Goal: Information Seeking & Learning: Learn about a topic

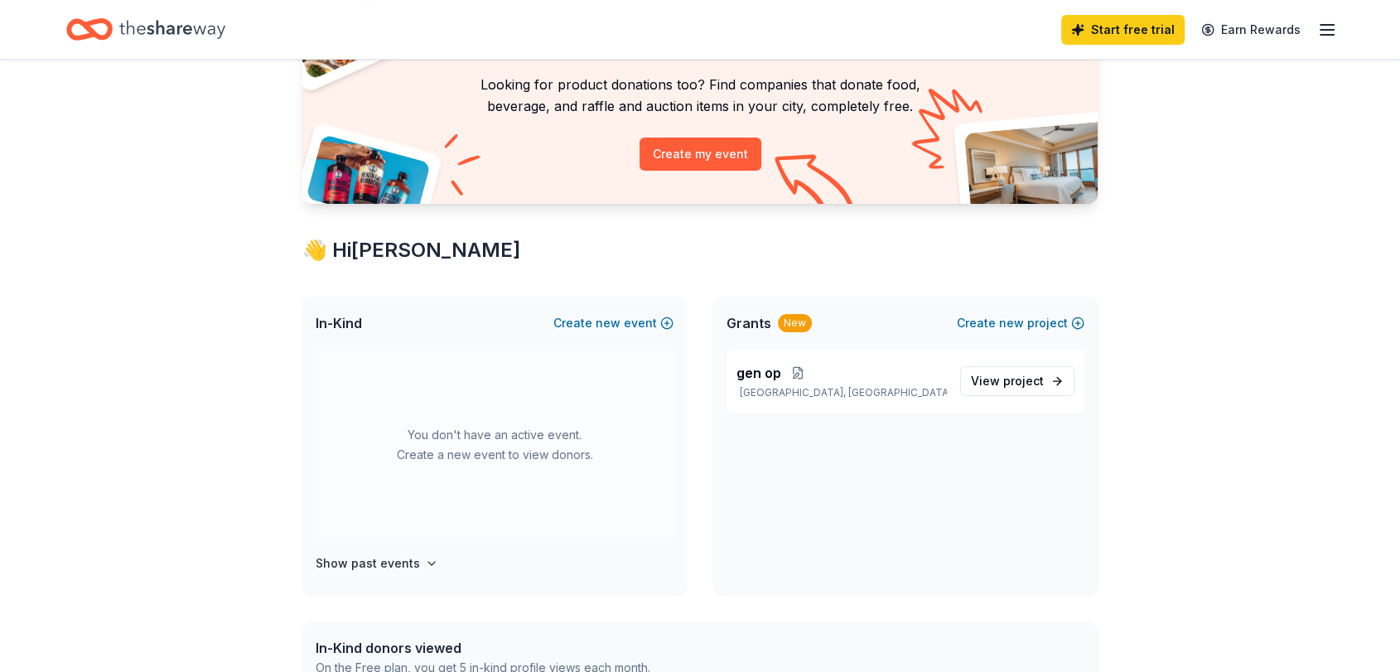
scroll to position [124, 0]
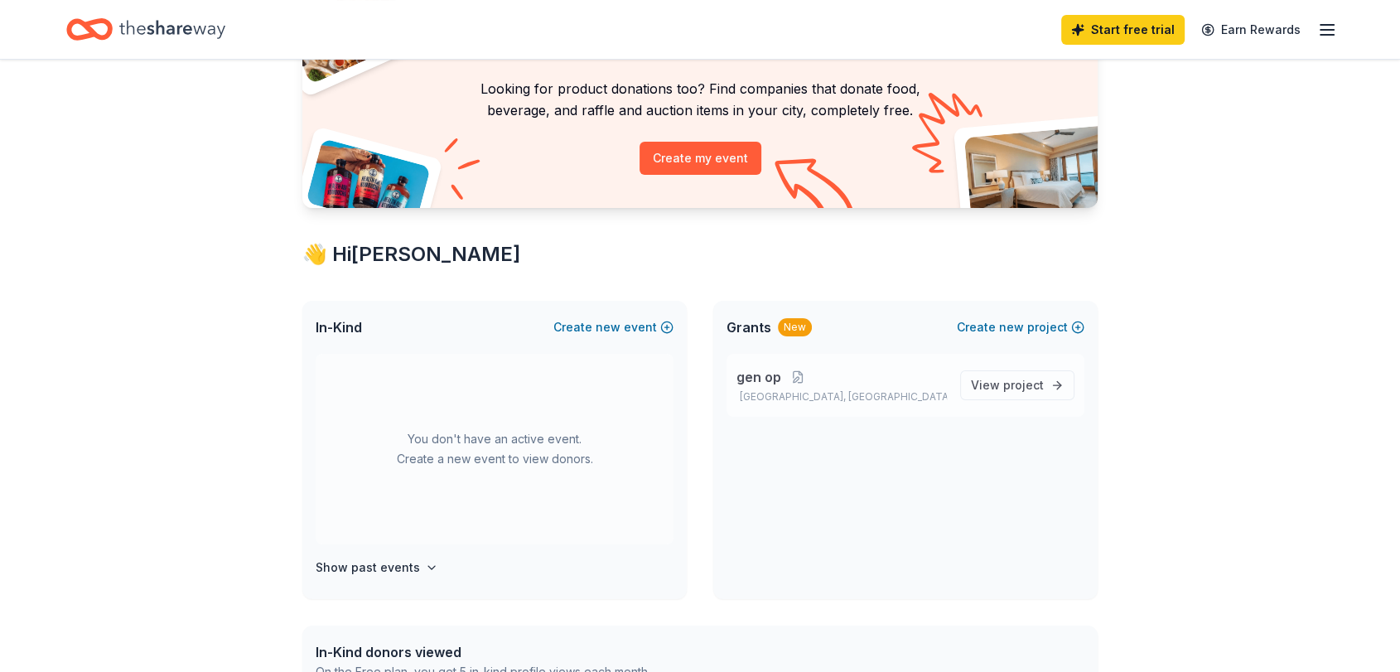
click at [777, 371] on span "gen op" at bounding box center [758, 377] width 45 height 20
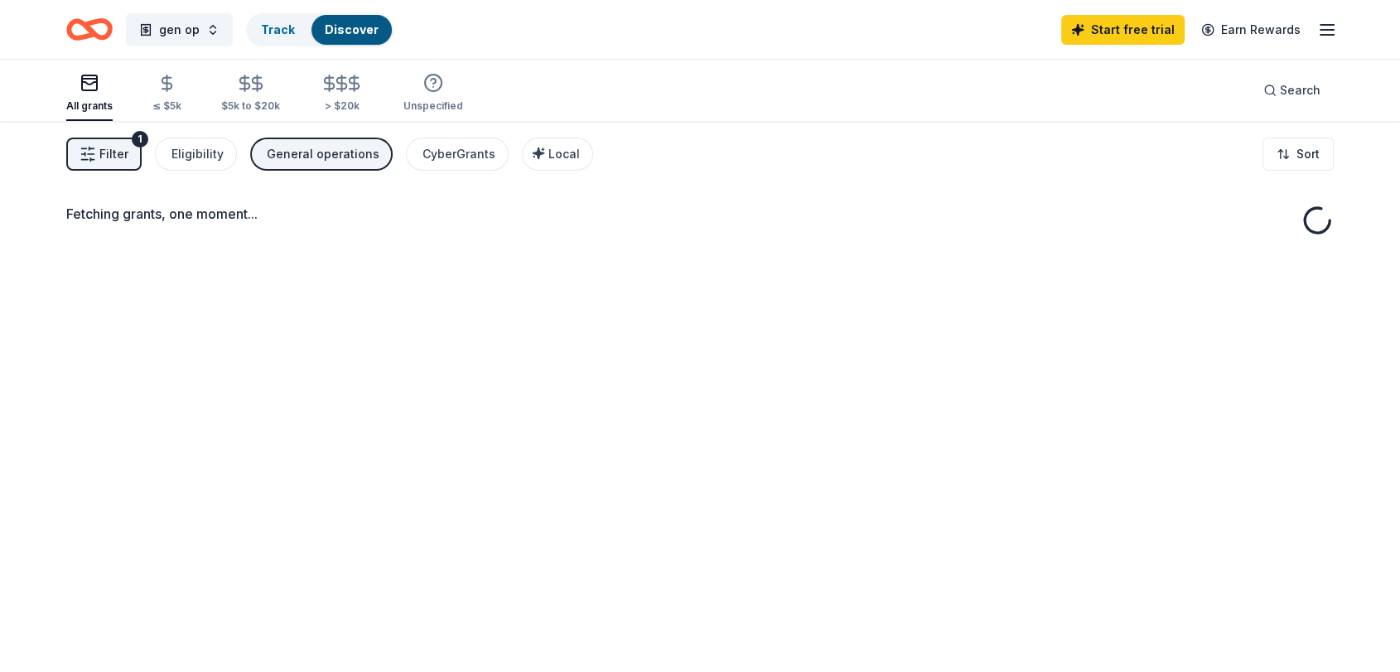
click at [1007, 386] on div "Fetching grants, one moment..." at bounding box center [700, 457] width 1400 height 672
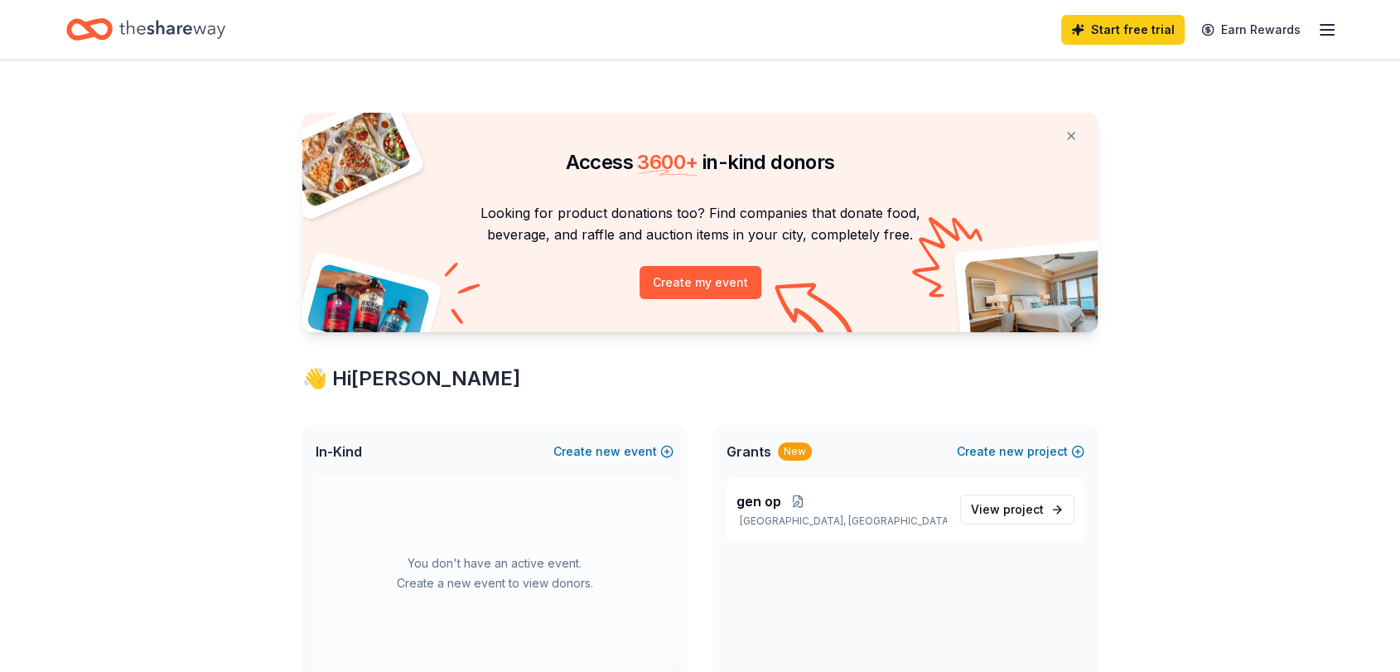
scroll to position [124, 0]
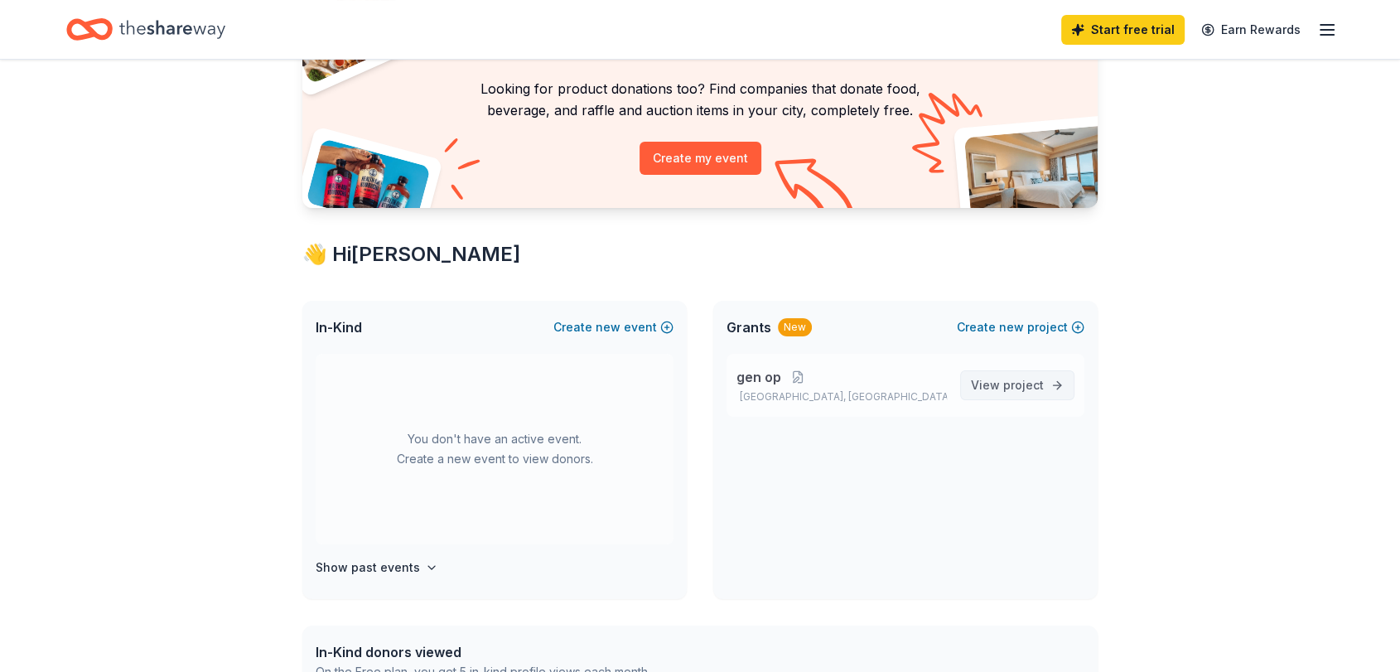
click at [1006, 378] on span "project" at bounding box center [1023, 385] width 41 height 14
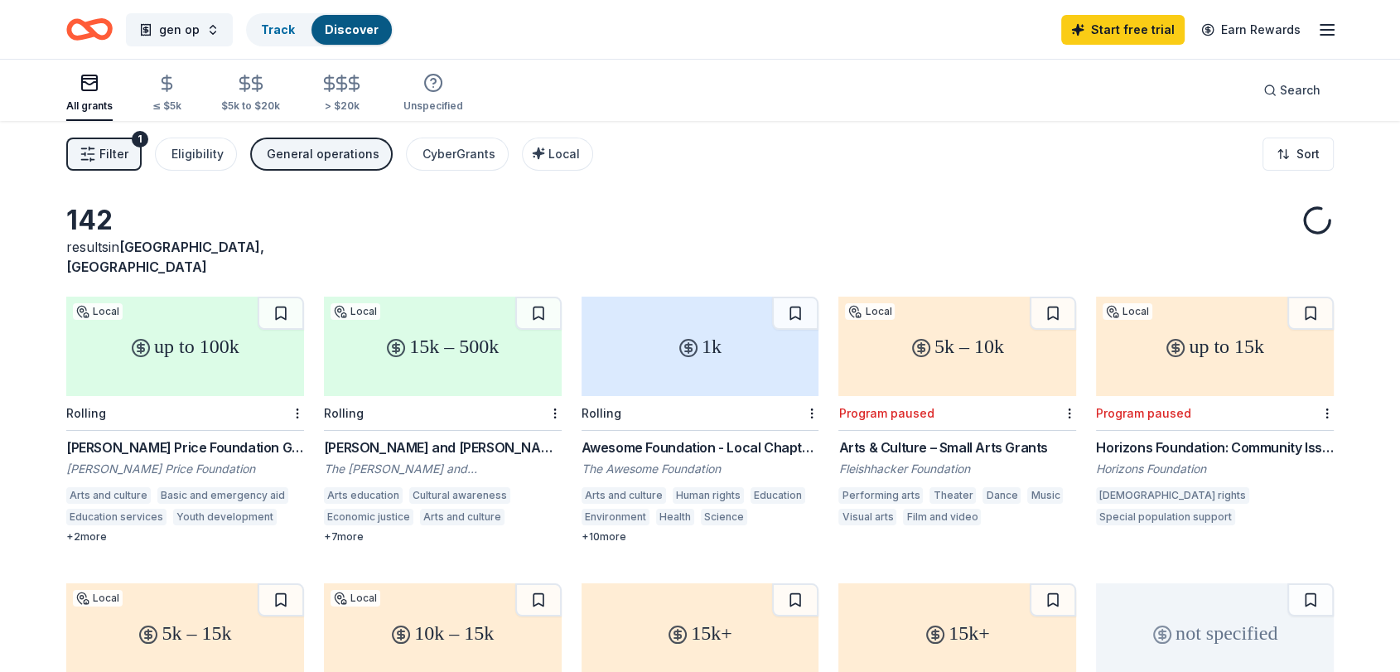
click at [1025, 396] on div "Program paused" at bounding box center [957, 413] width 238 height 35
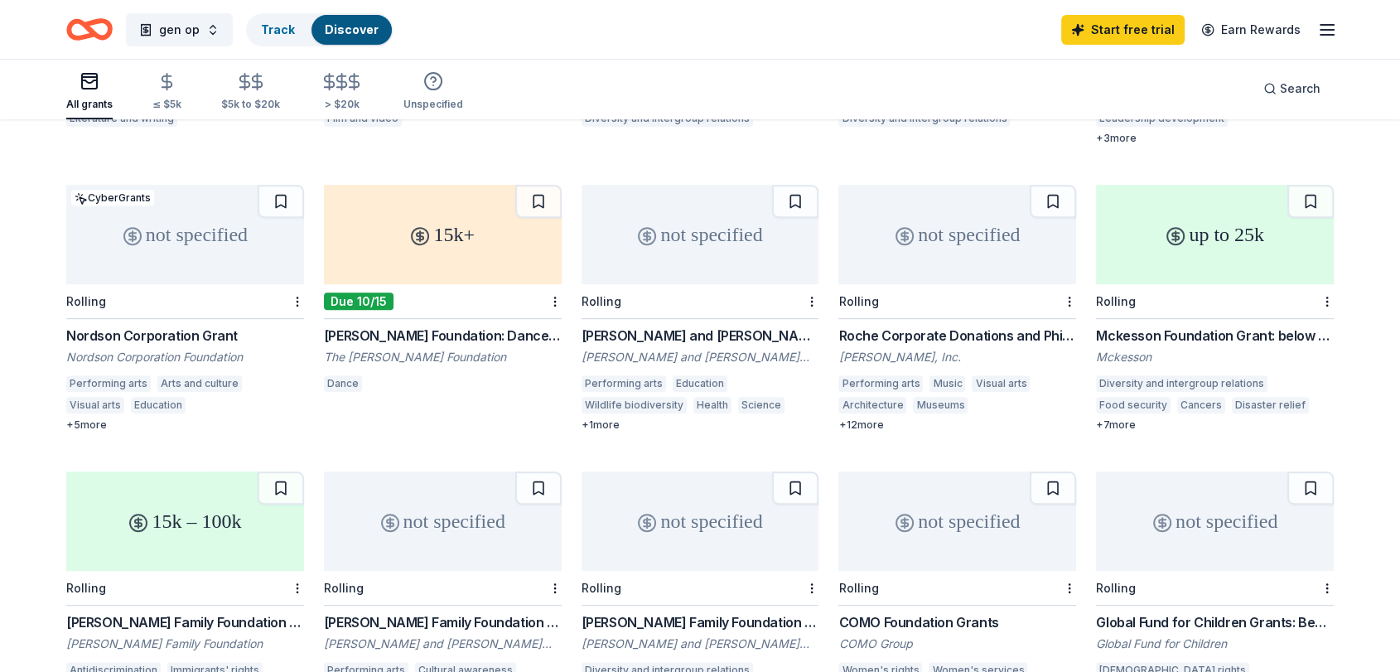
scroll to position [687, 0]
click at [696, 324] on div "Charles and Mildred Schnurmacher Foundation Grant" at bounding box center [700, 334] width 238 height 20
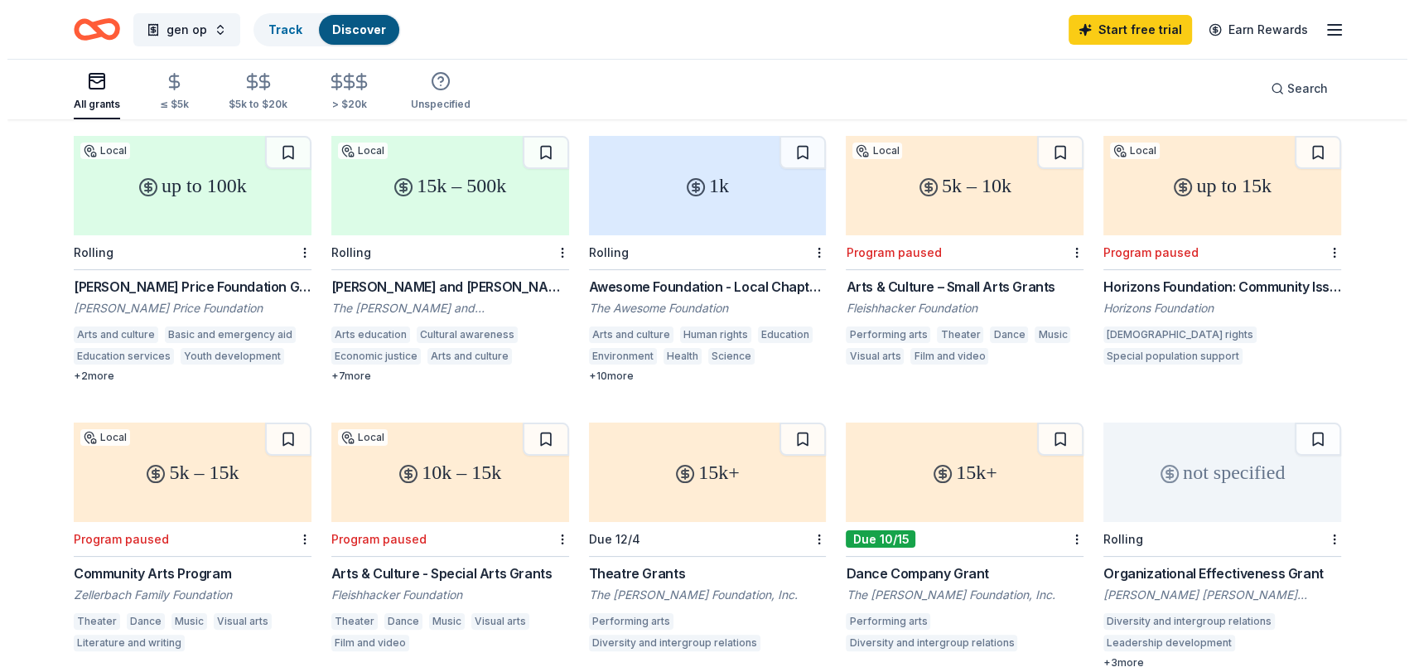
scroll to position [0, 0]
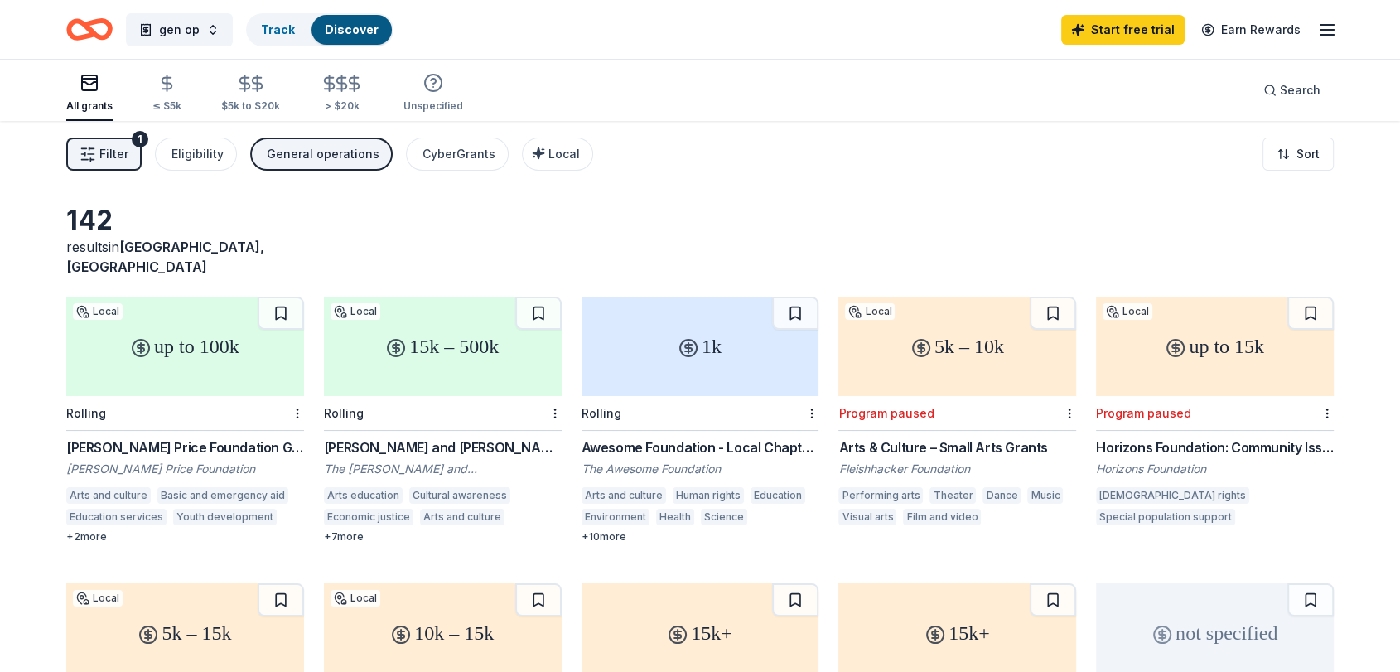
click at [99, 158] on span "Filter" at bounding box center [113, 154] width 29 height 20
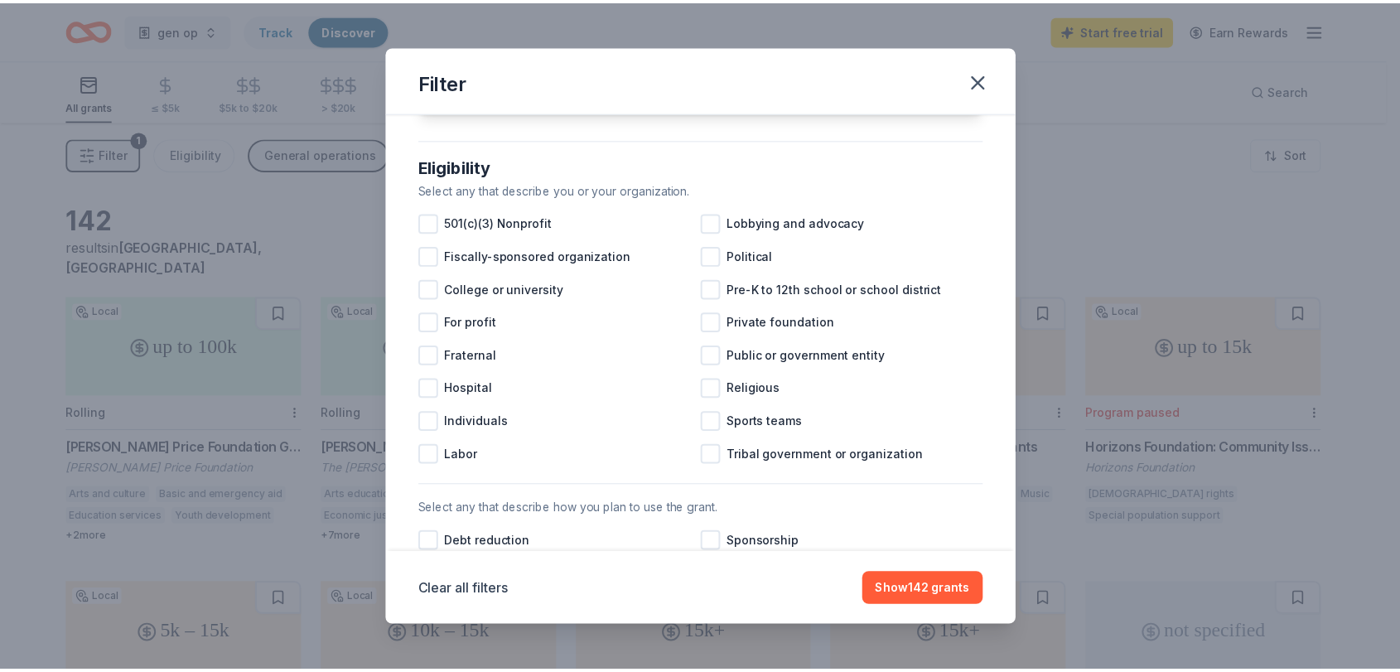
scroll to position [25, 0]
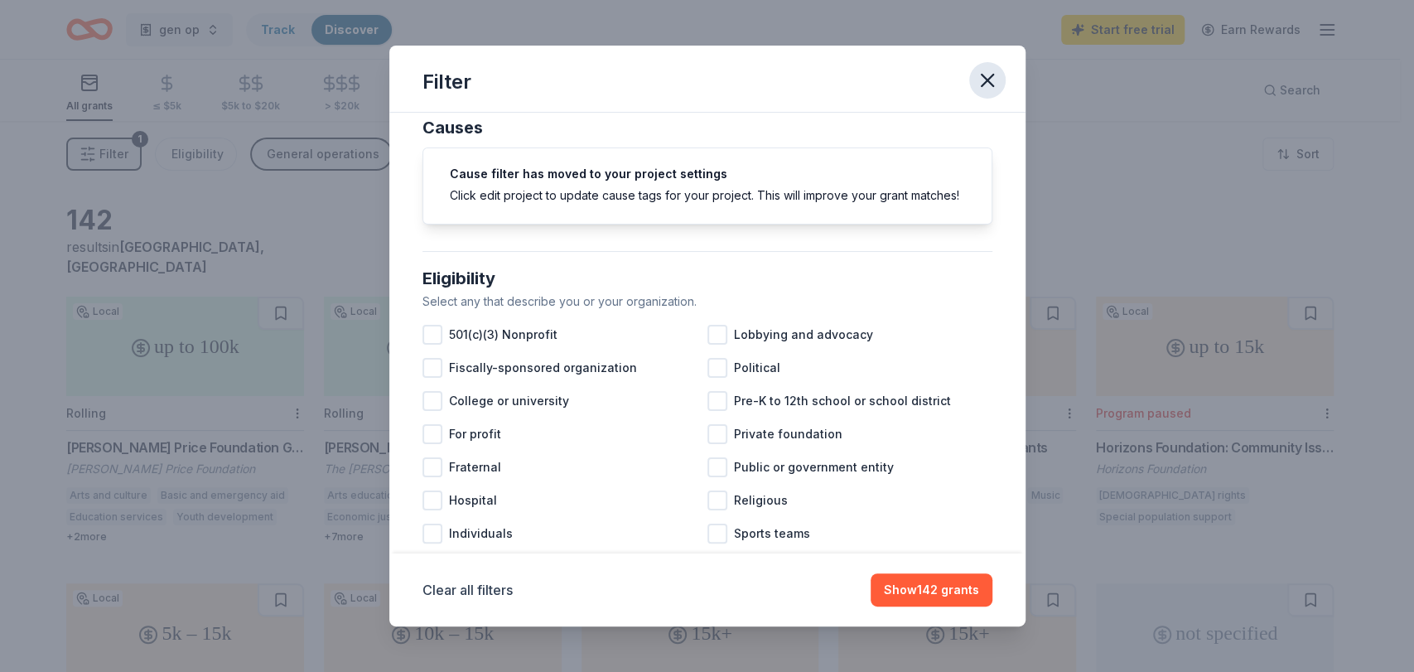
click at [987, 75] on icon "button" at bounding box center [987, 80] width 23 height 23
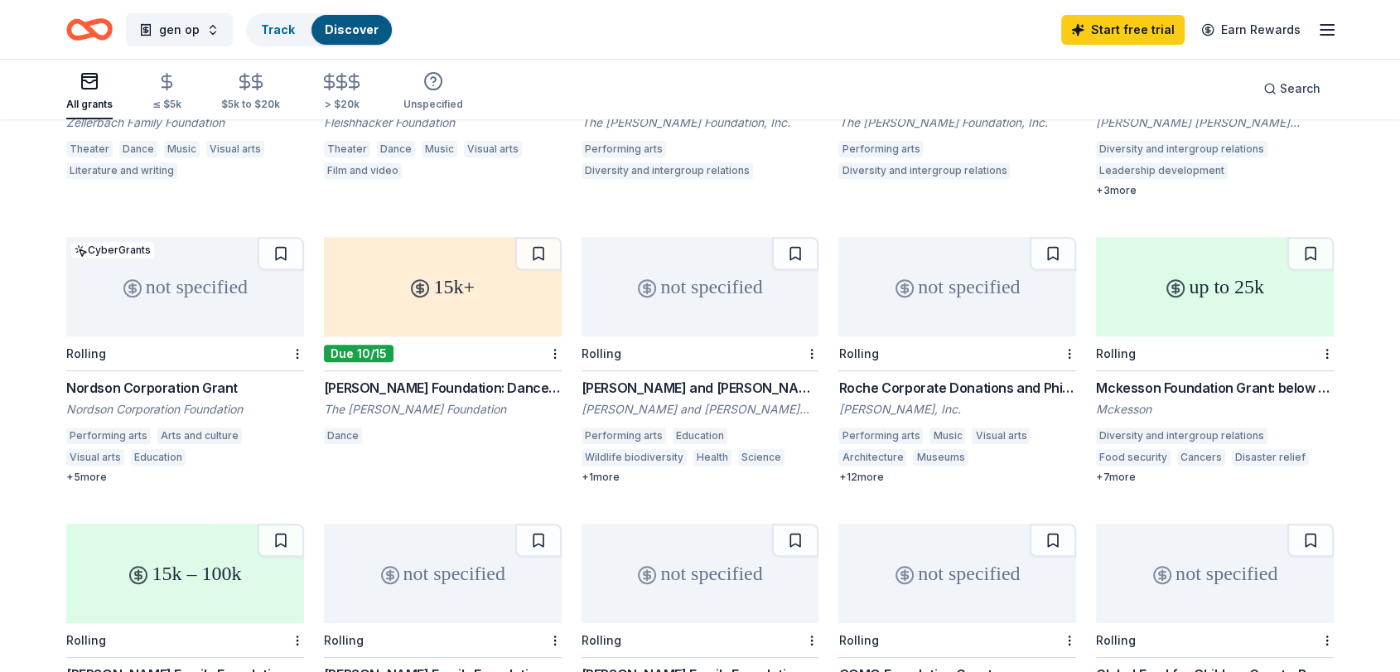
scroll to position [626, 0]
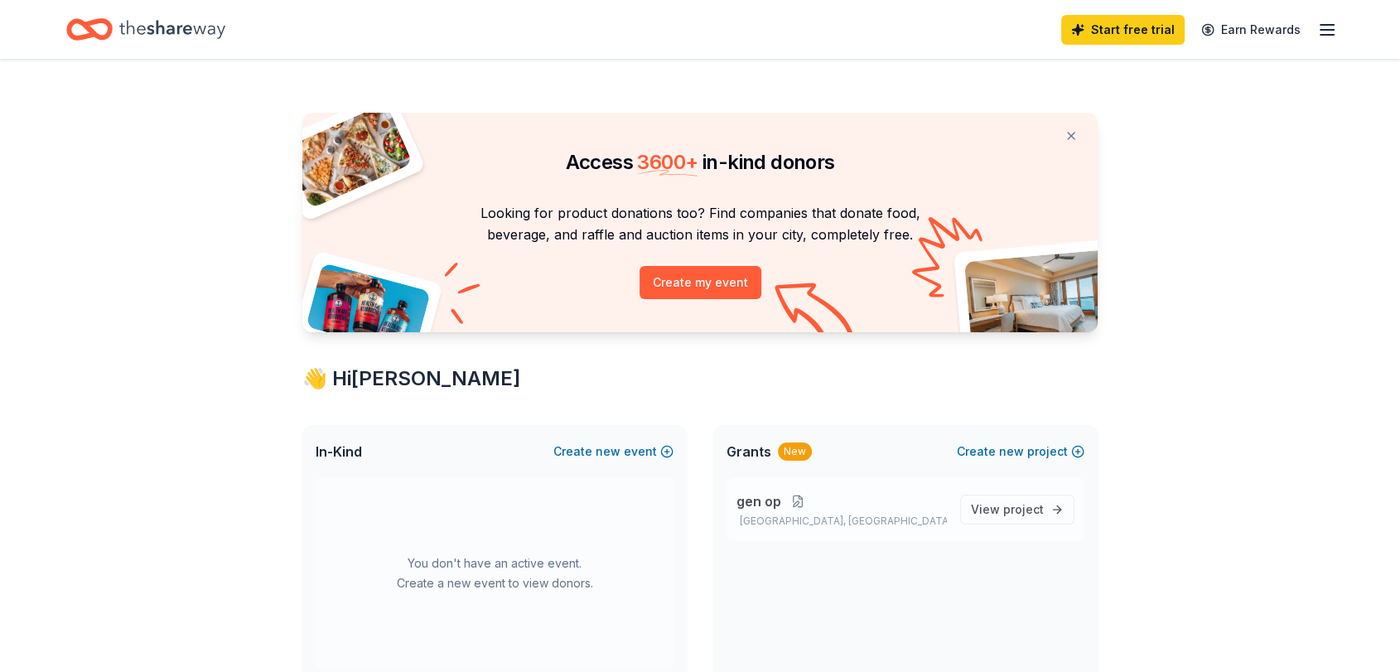
click at [794, 504] on button at bounding box center [797, 501] width 33 height 13
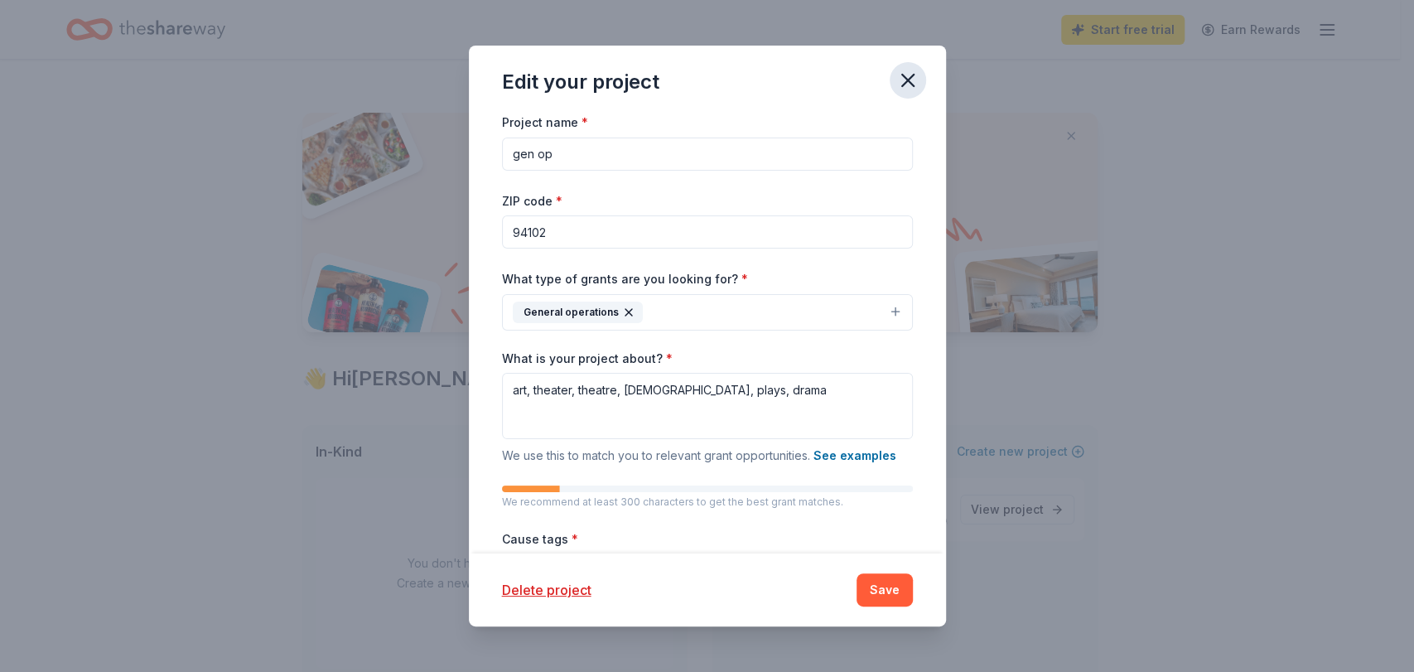
click at [900, 77] on icon "button" at bounding box center [907, 80] width 23 height 23
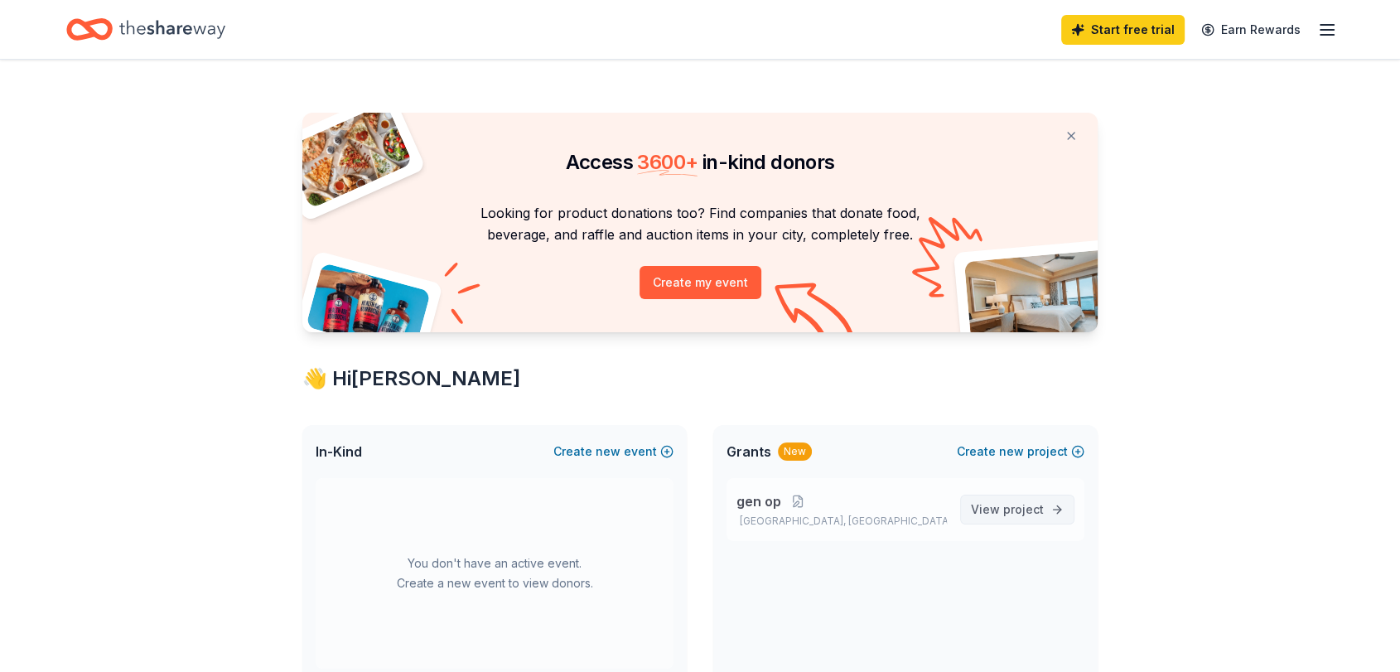
click at [1040, 506] on span "project" at bounding box center [1023, 509] width 41 height 14
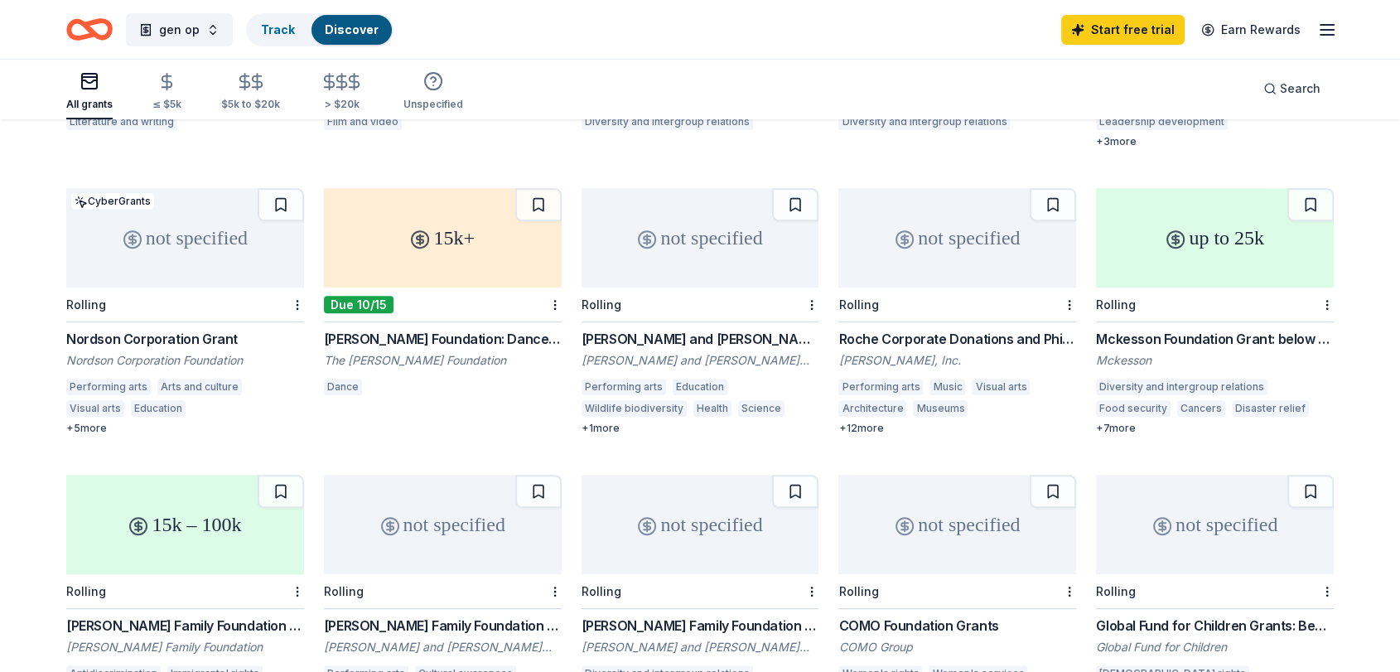
scroll to position [687, 0]
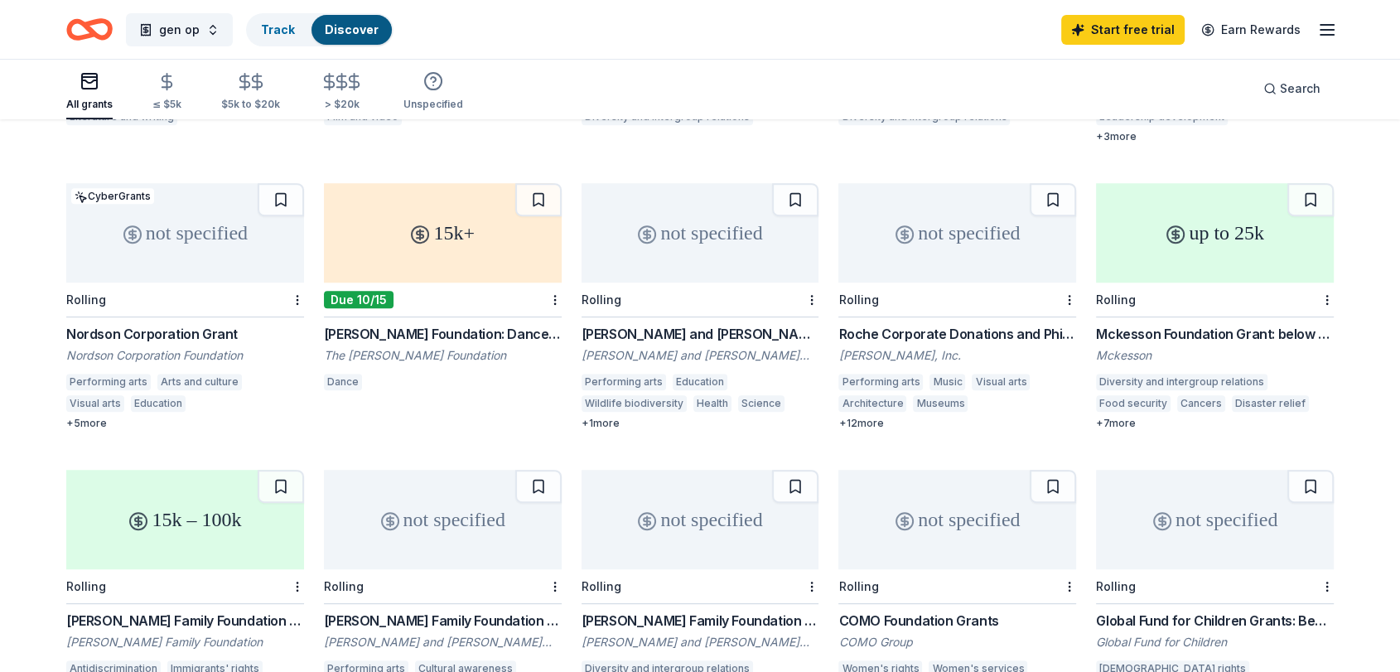
click at [1122, 417] on div "+ 7 more" at bounding box center [1215, 423] width 238 height 13
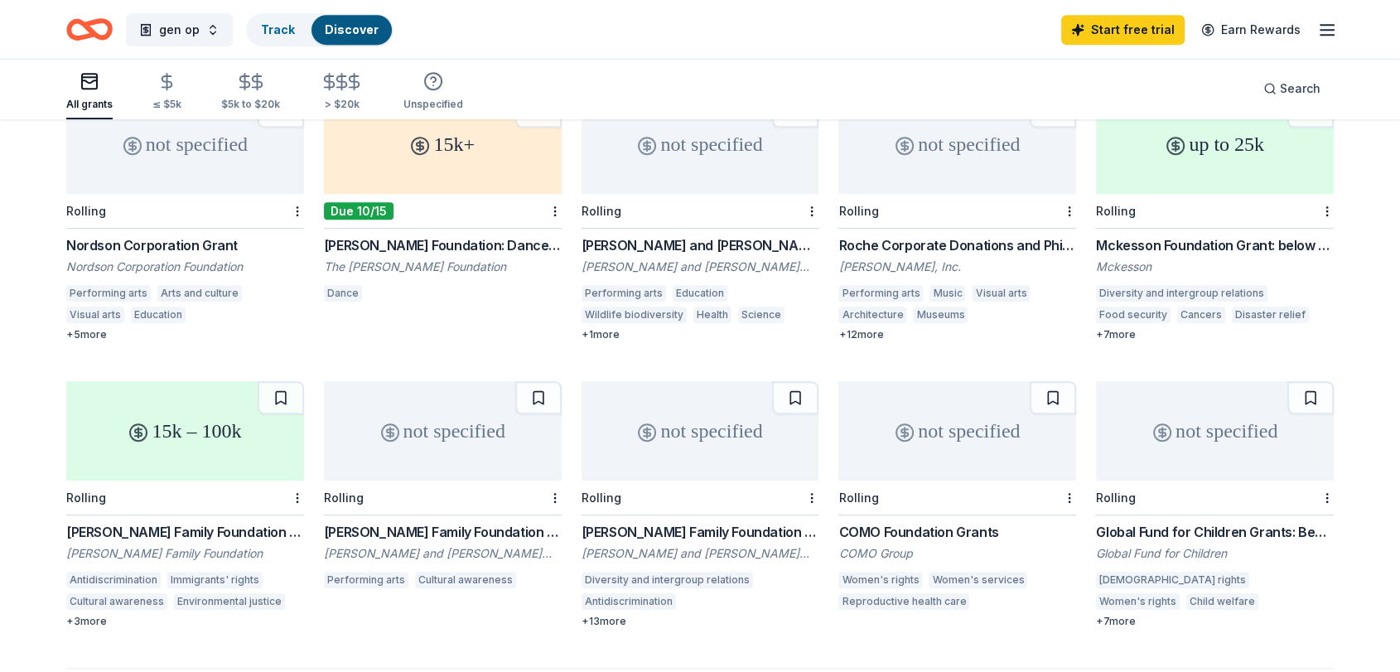
scroll to position [776, 0]
click at [99, 614] on div "+ 3 more" at bounding box center [185, 620] width 238 height 13
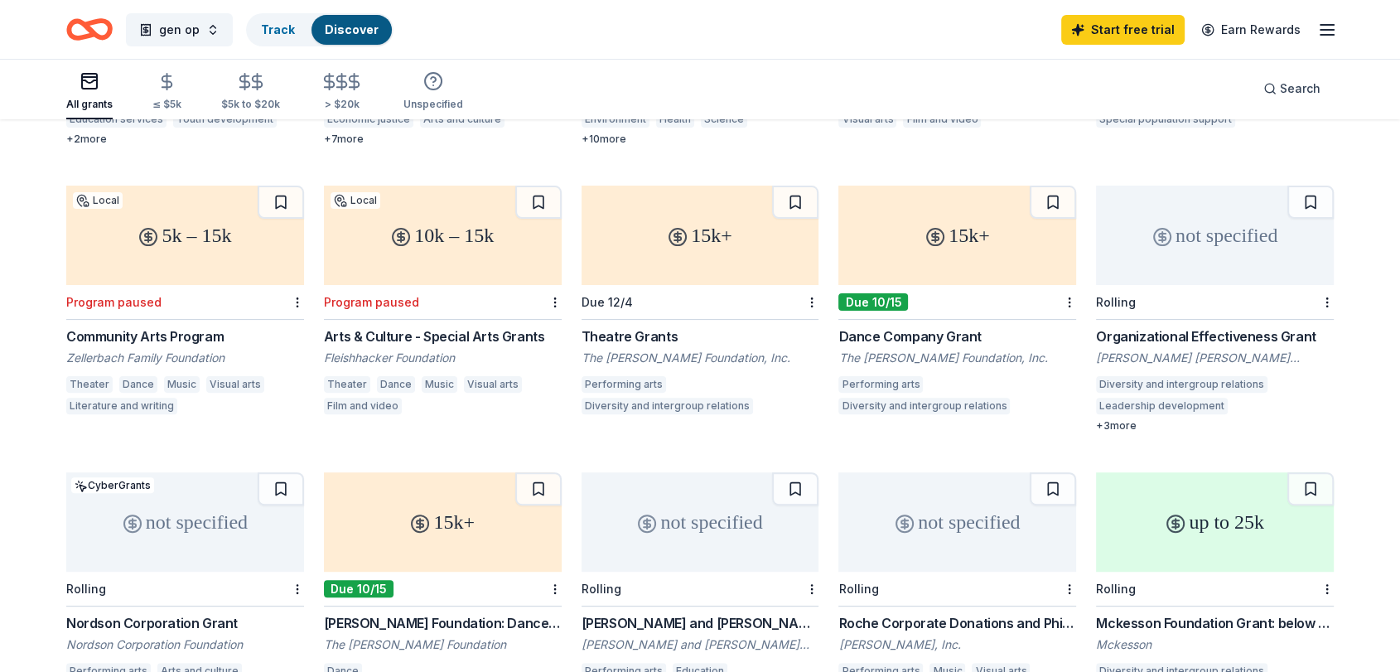
scroll to position [0, 0]
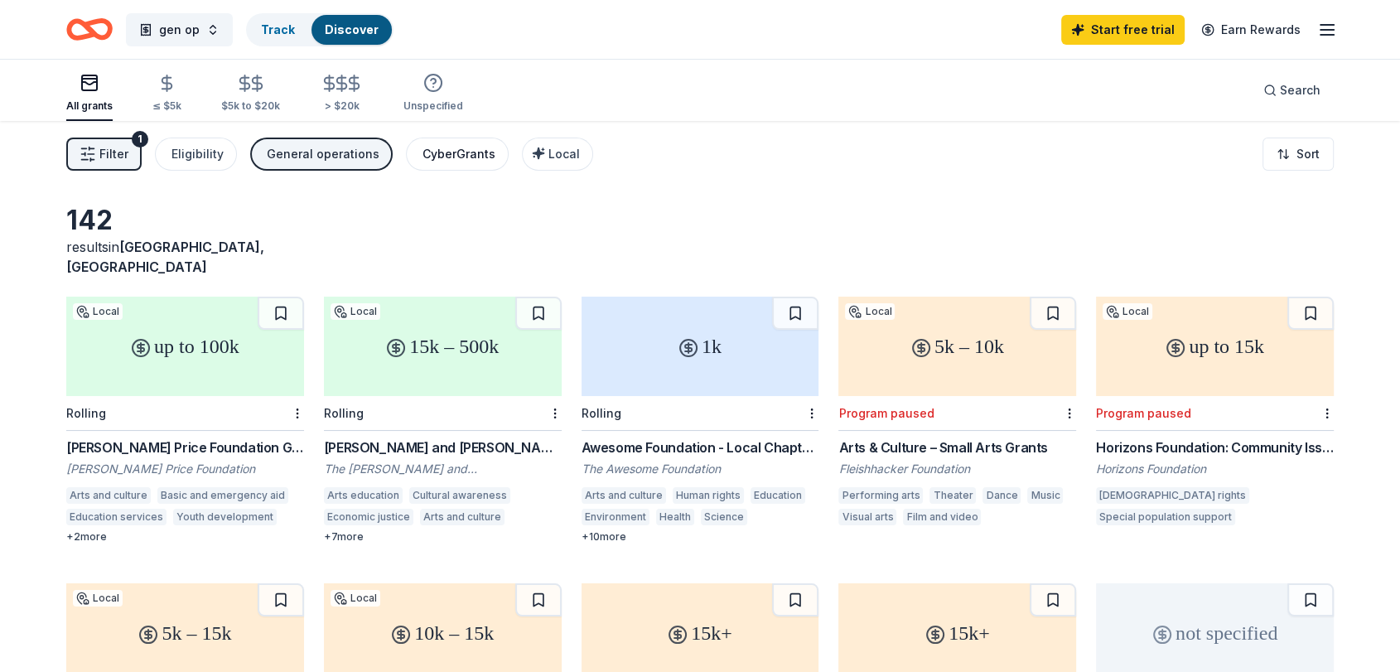
click at [455, 149] on div "CyberGrants" at bounding box center [458, 154] width 73 height 20
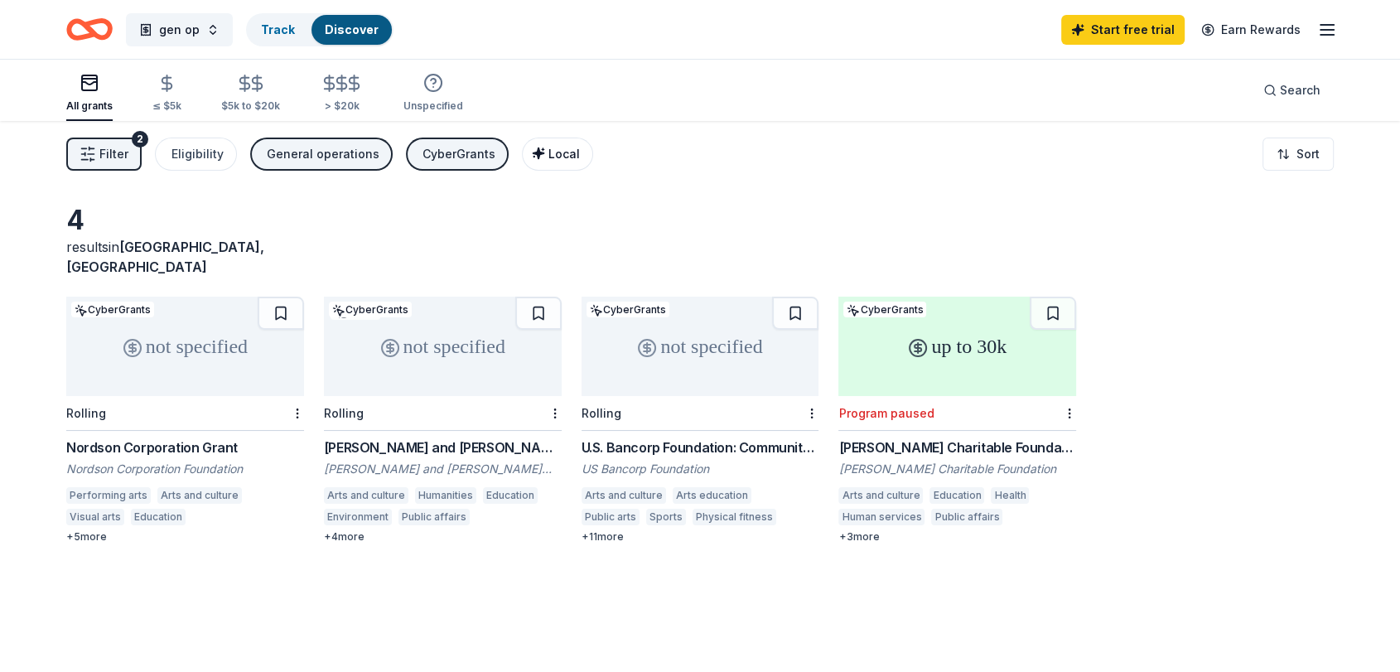
click at [551, 154] on span "Local" at bounding box center [563, 154] width 31 height 14
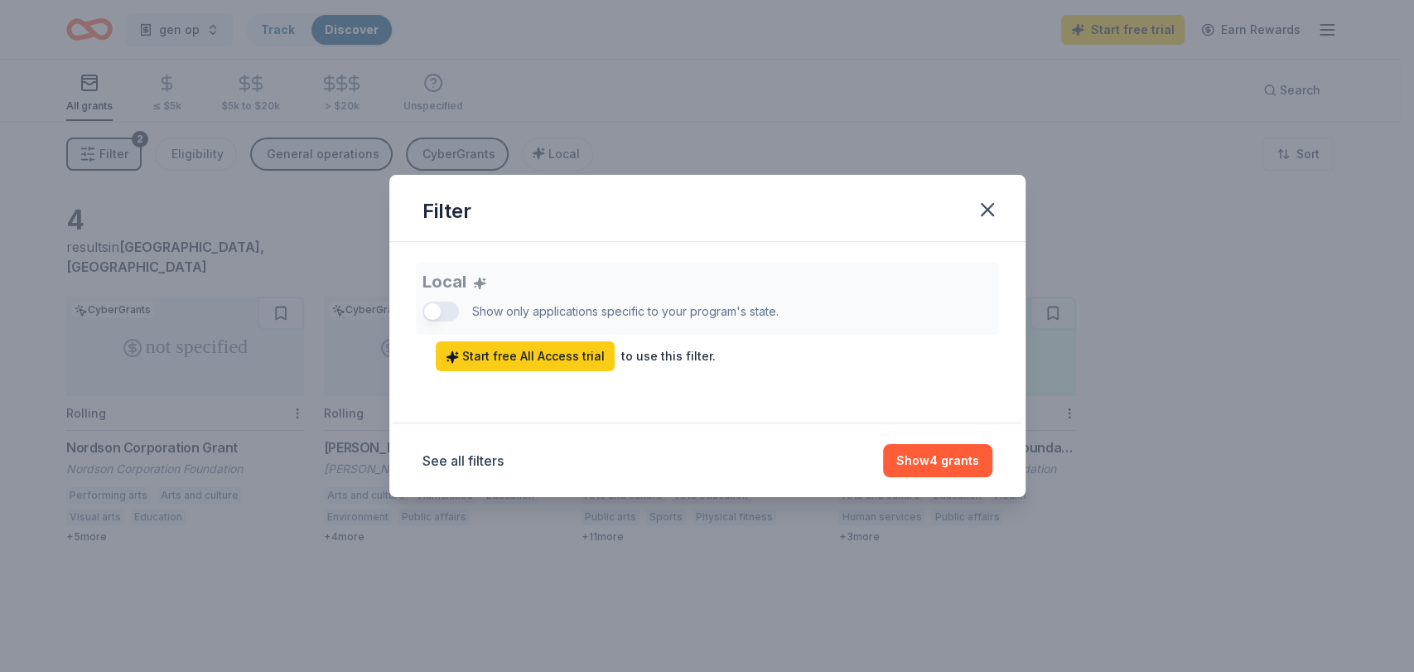
drag, startPoint x: 990, startPoint y: 203, endPoint x: 437, endPoint y: 195, distance: 552.6
click at [437, 195] on div "Filter" at bounding box center [707, 208] width 636 height 67
click at [297, 152] on div "Filter Local Show only applications specific to your program's state. Start fre…" at bounding box center [707, 336] width 1414 height 672
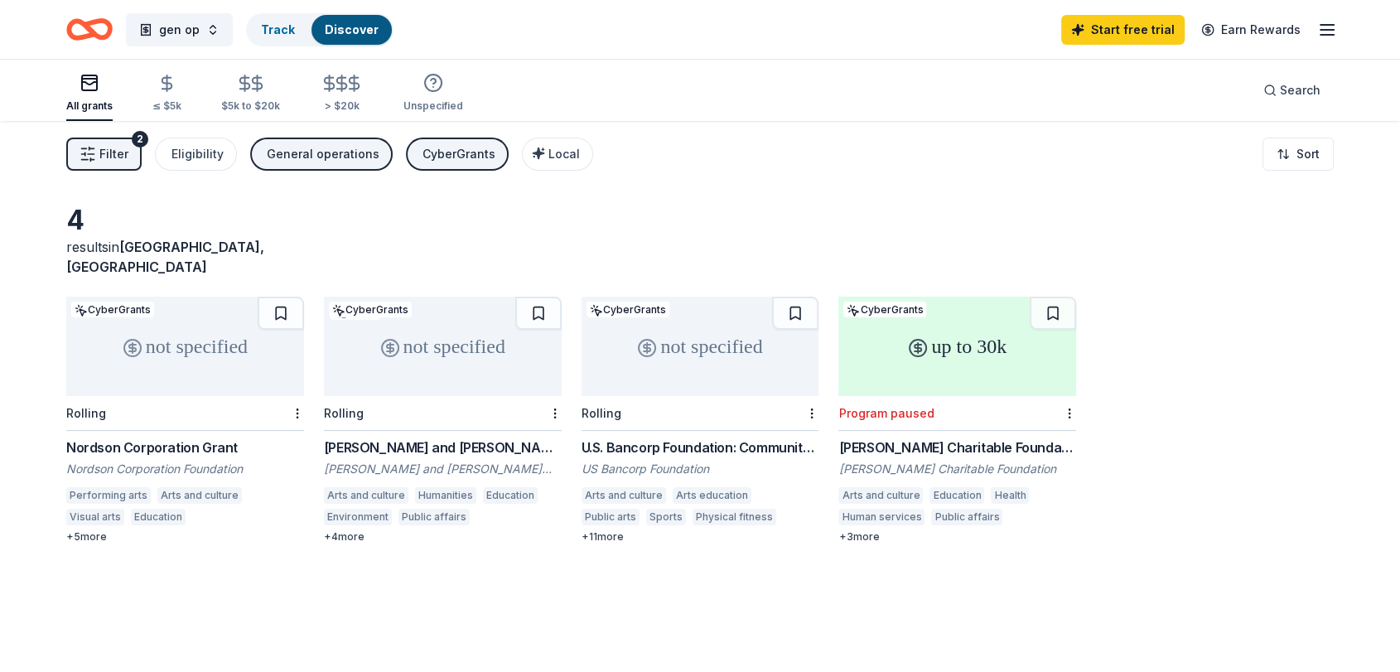
click at [313, 151] on div "General operations" at bounding box center [323, 154] width 113 height 20
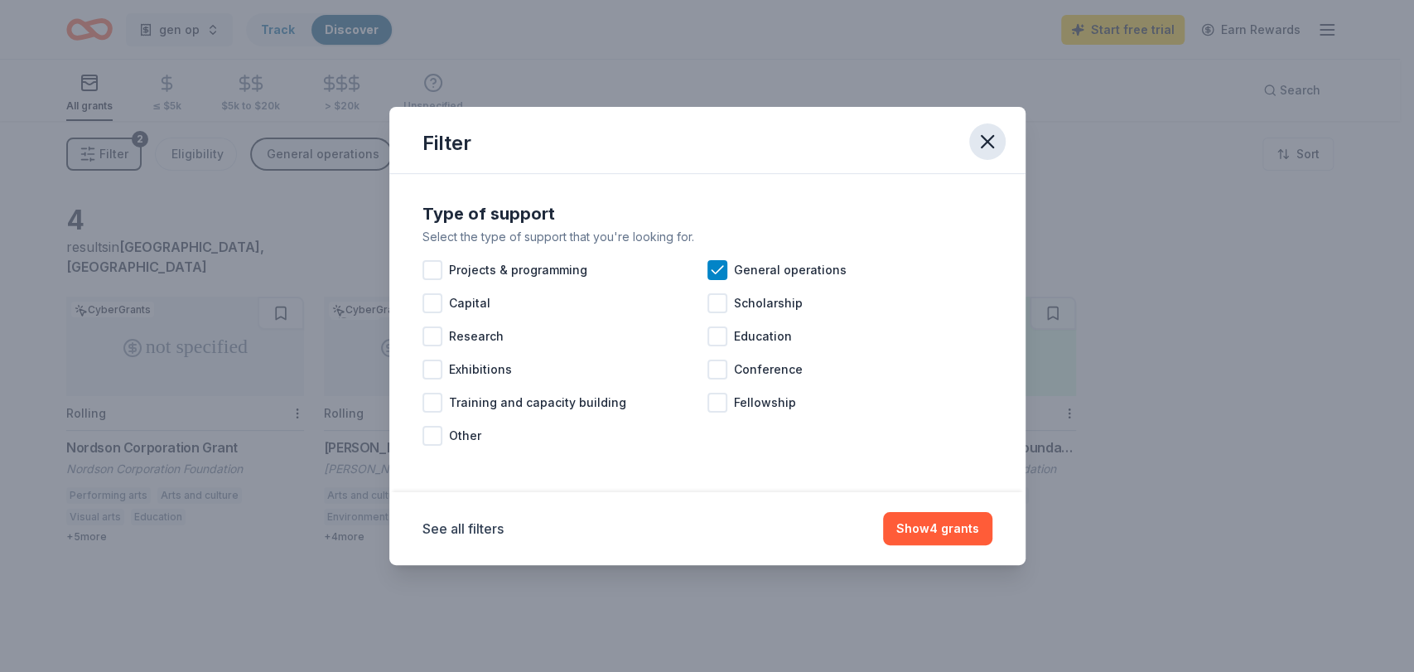
click at [987, 133] on icon "button" at bounding box center [987, 141] width 23 height 23
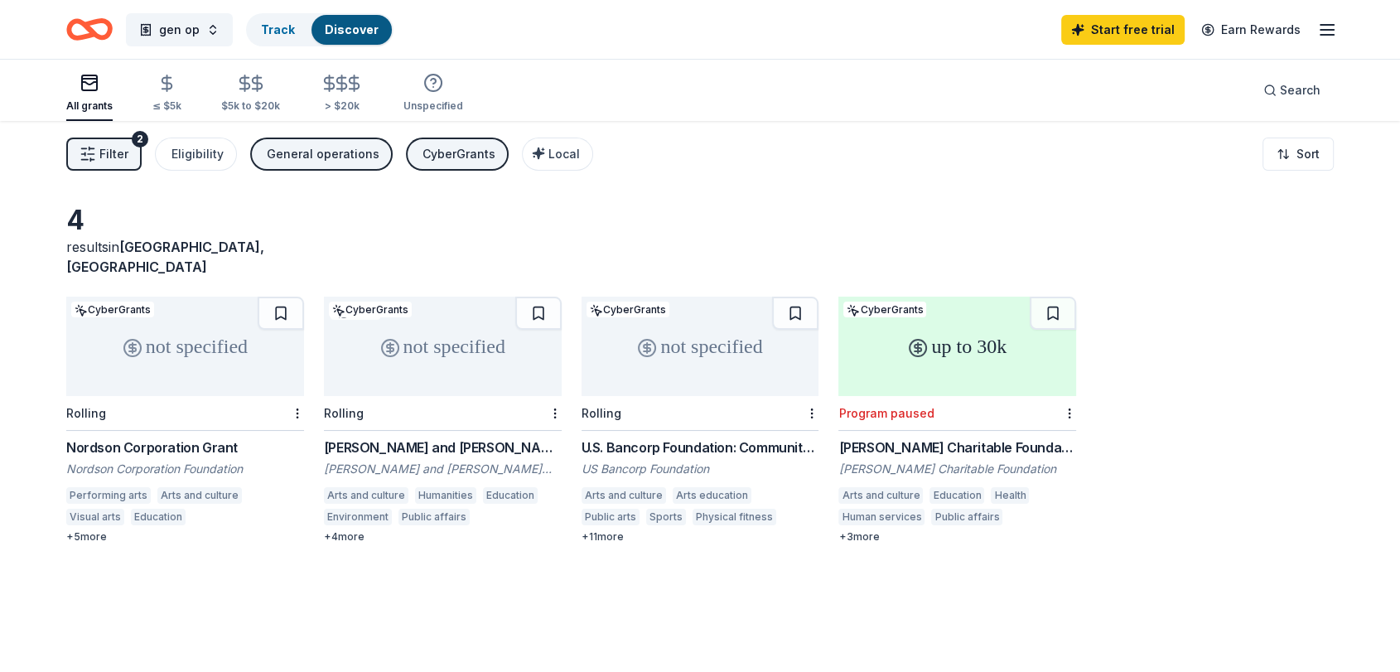
click at [442, 155] on div "CyberGrants" at bounding box center [458, 154] width 73 height 20
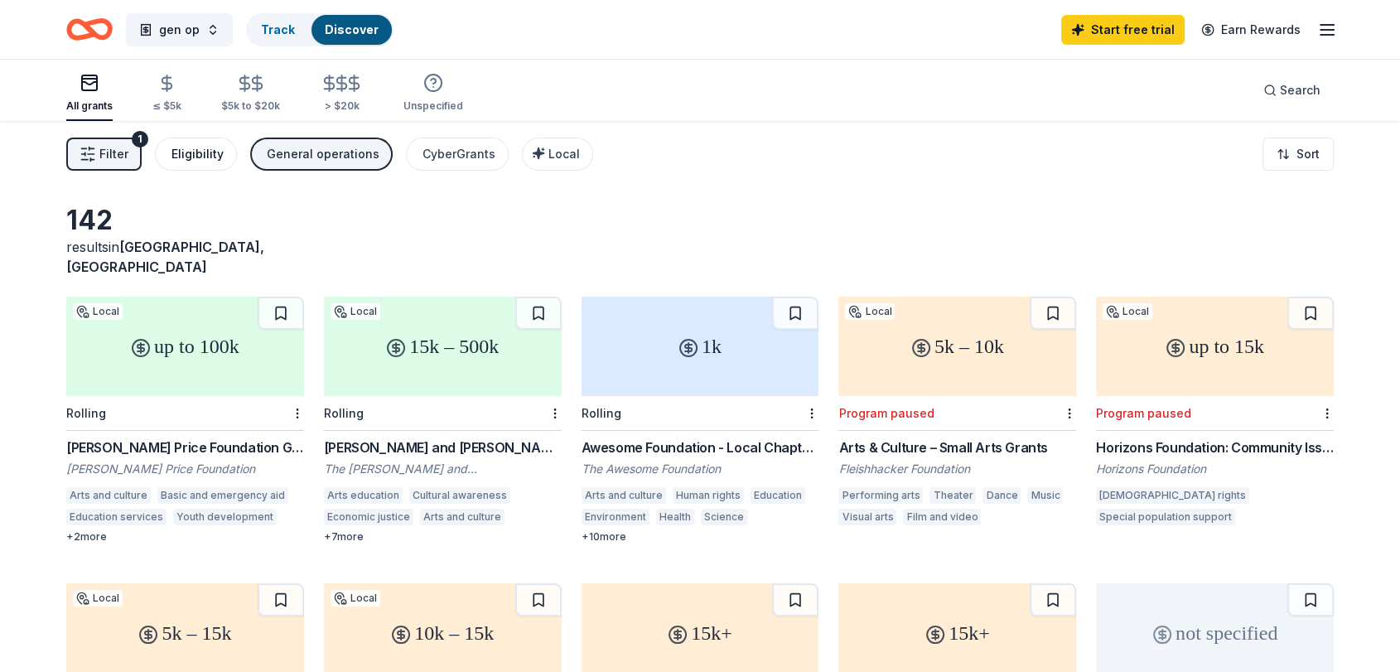
click at [200, 152] on div "Eligibility" at bounding box center [197, 154] width 52 height 20
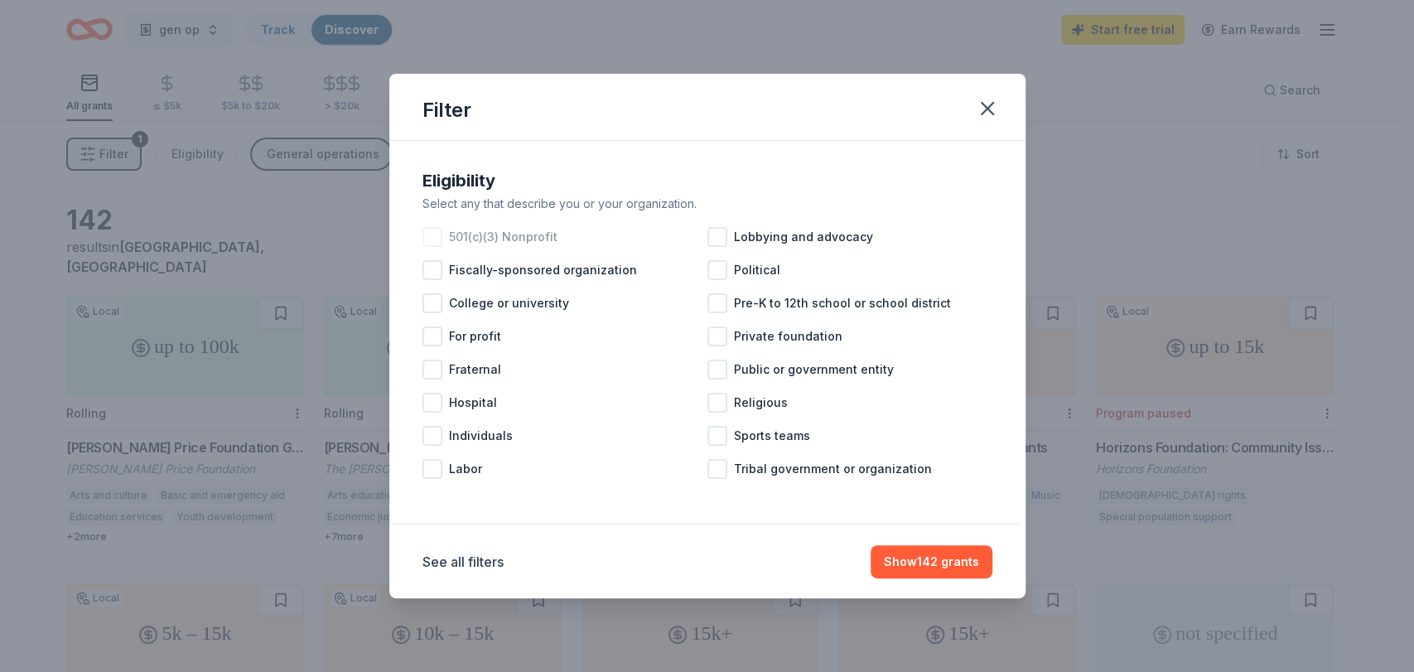
click at [435, 239] on div at bounding box center [432, 237] width 20 height 20
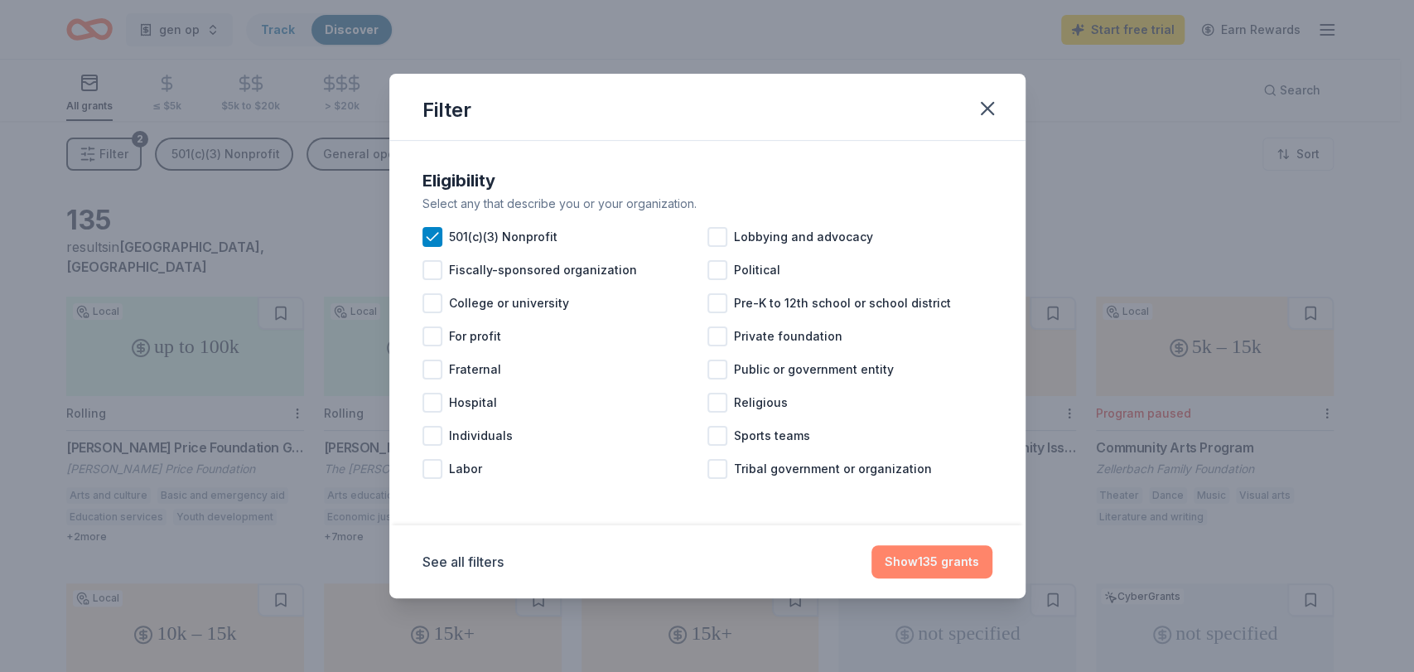
click at [965, 561] on button "Show 135 grants" at bounding box center [931, 561] width 121 height 33
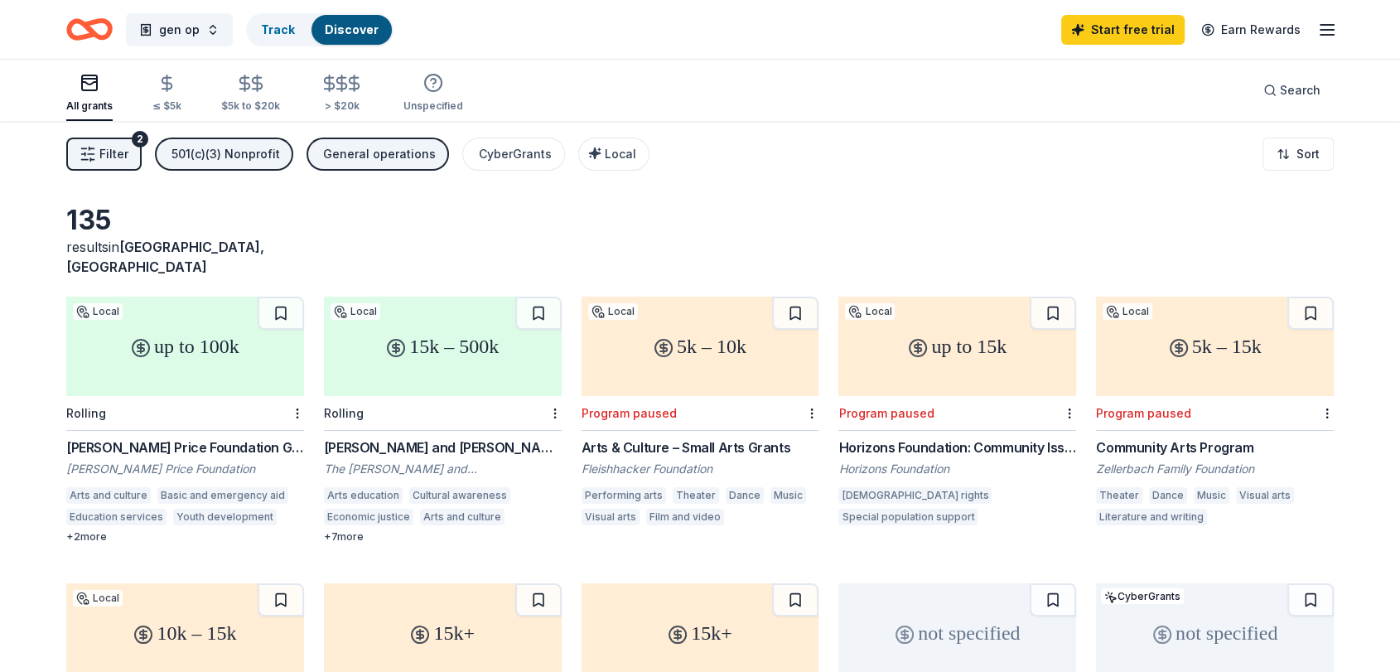
click at [384, 163] on div "General operations" at bounding box center [379, 154] width 113 height 20
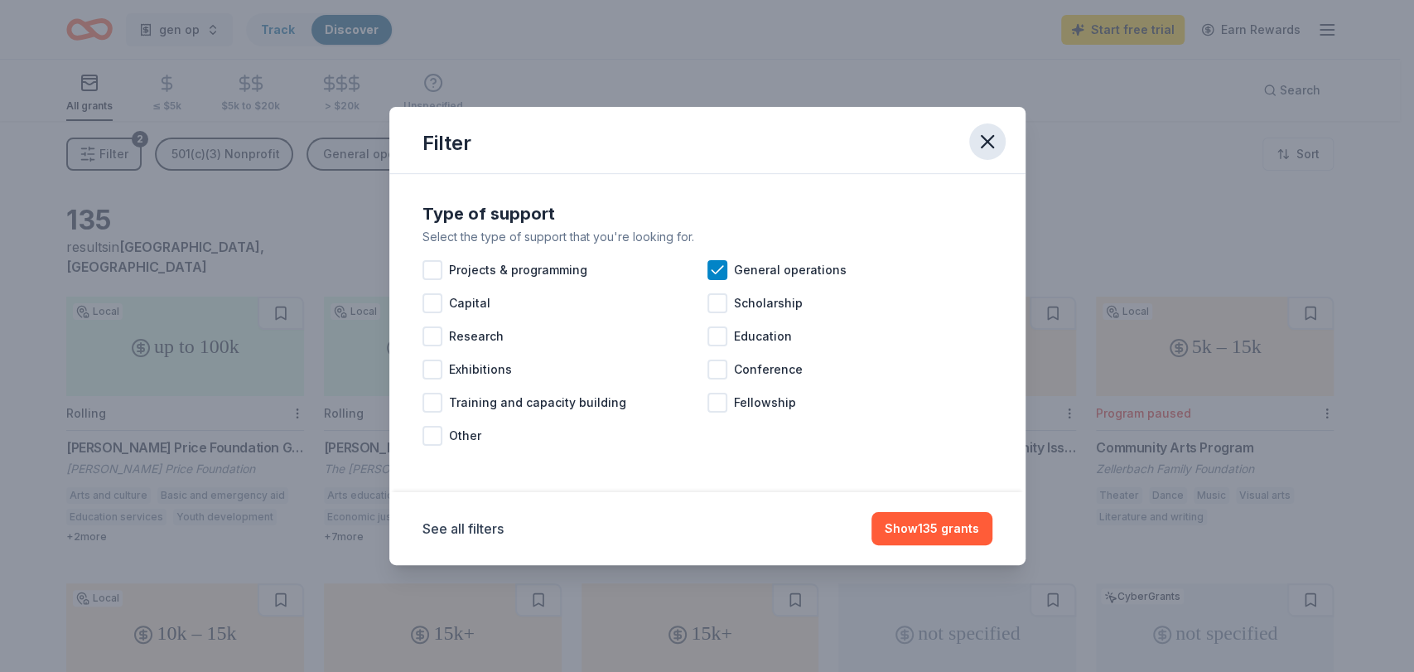
click at [991, 140] on icon "button" at bounding box center [987, 141] width 23 height 23
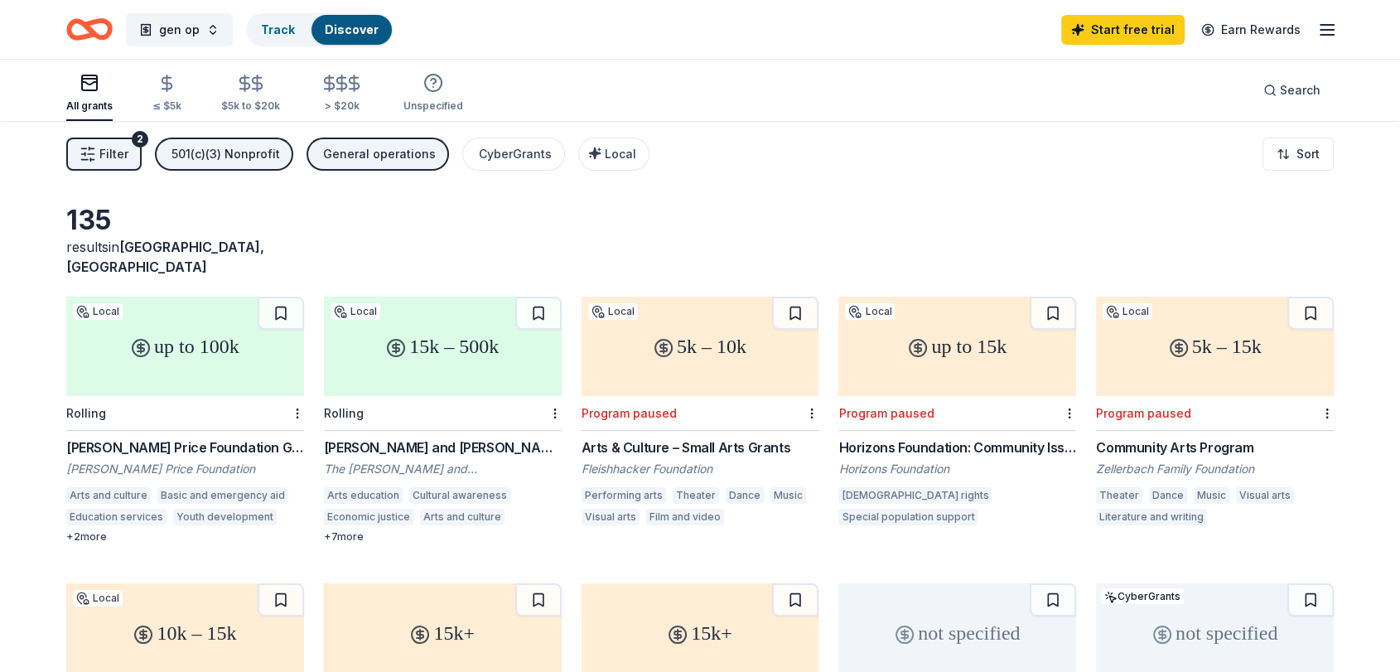
click at [107, 144] on span "Filter" at bounding box center [113, 154] width 29 height 20
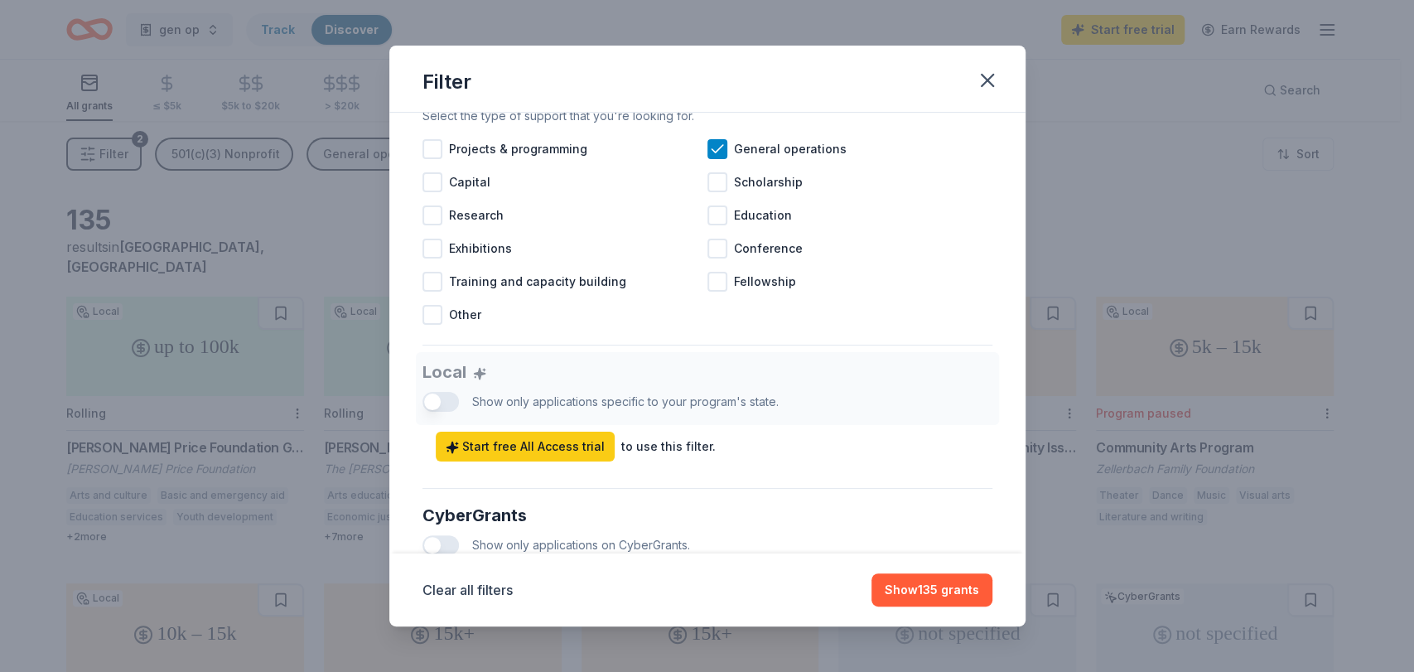
scroll to position [692, 0]
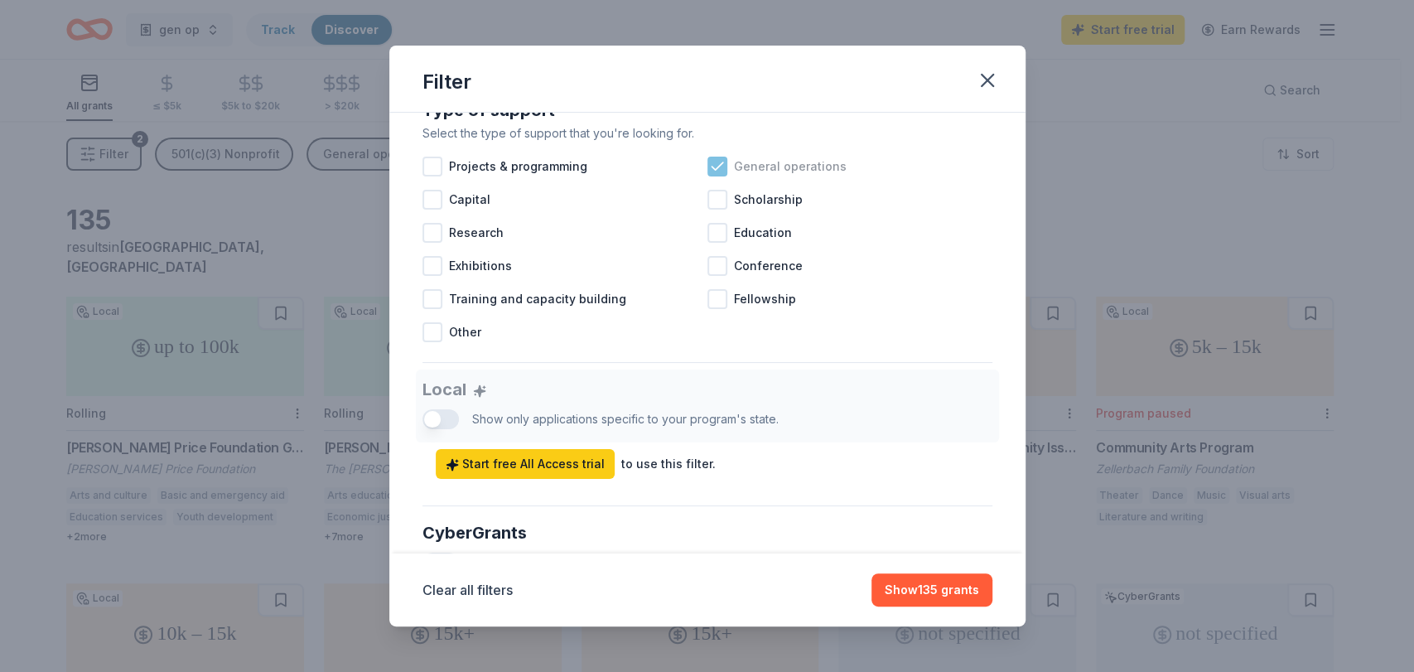
click at [709, 175] on icon at bounding box center [717, 166] width 17 height 17
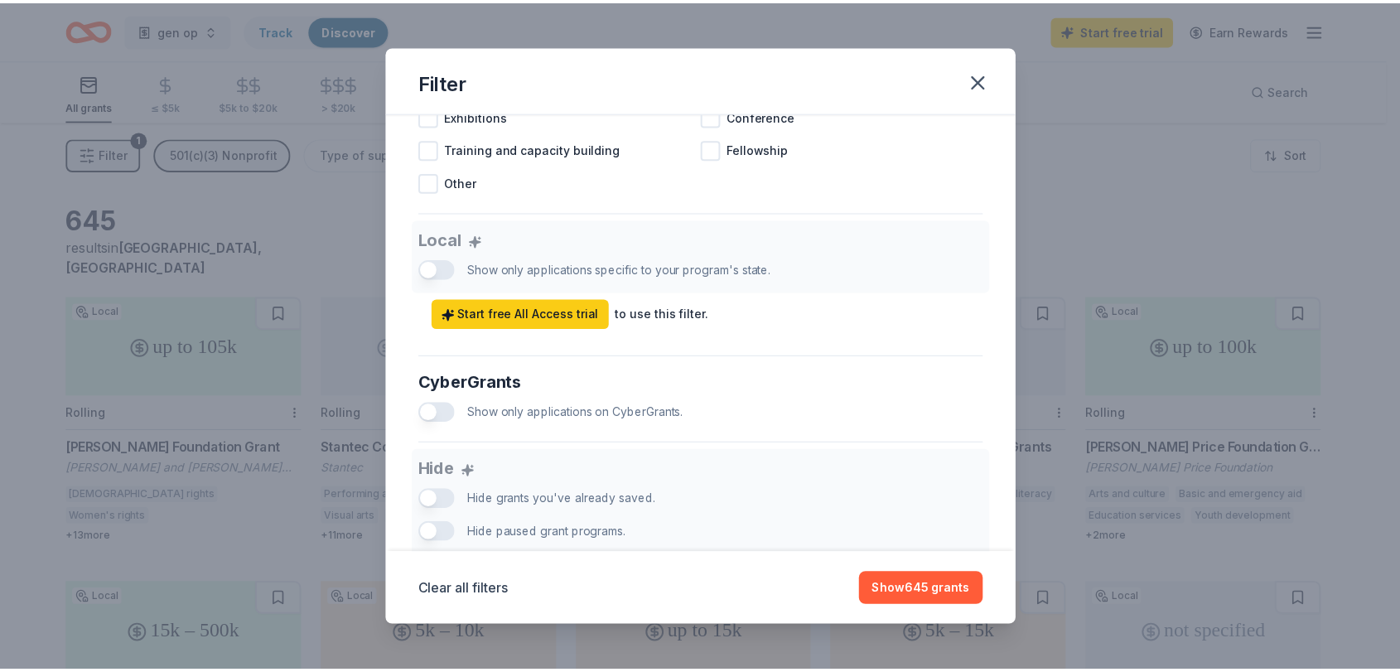
scroll to position [983, 0]
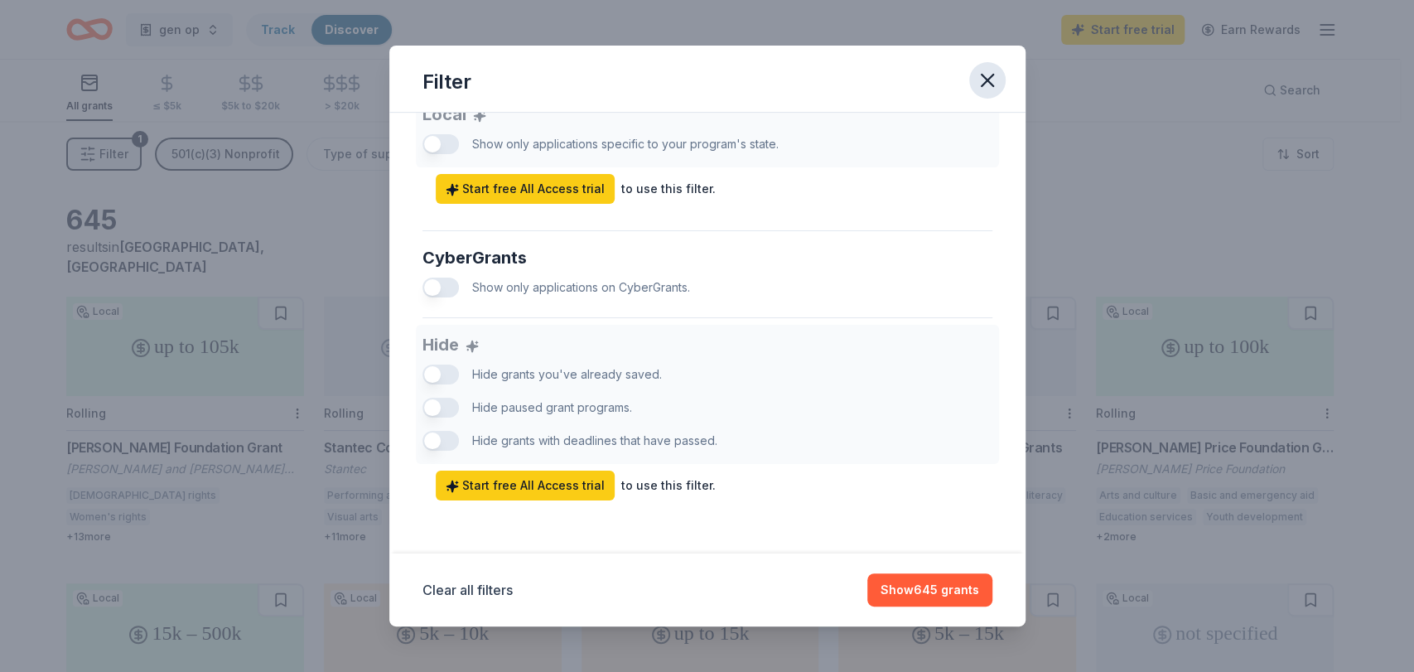
click at [979, 75] on icon "button" at bounding box center [987, 80] width 23 height 23
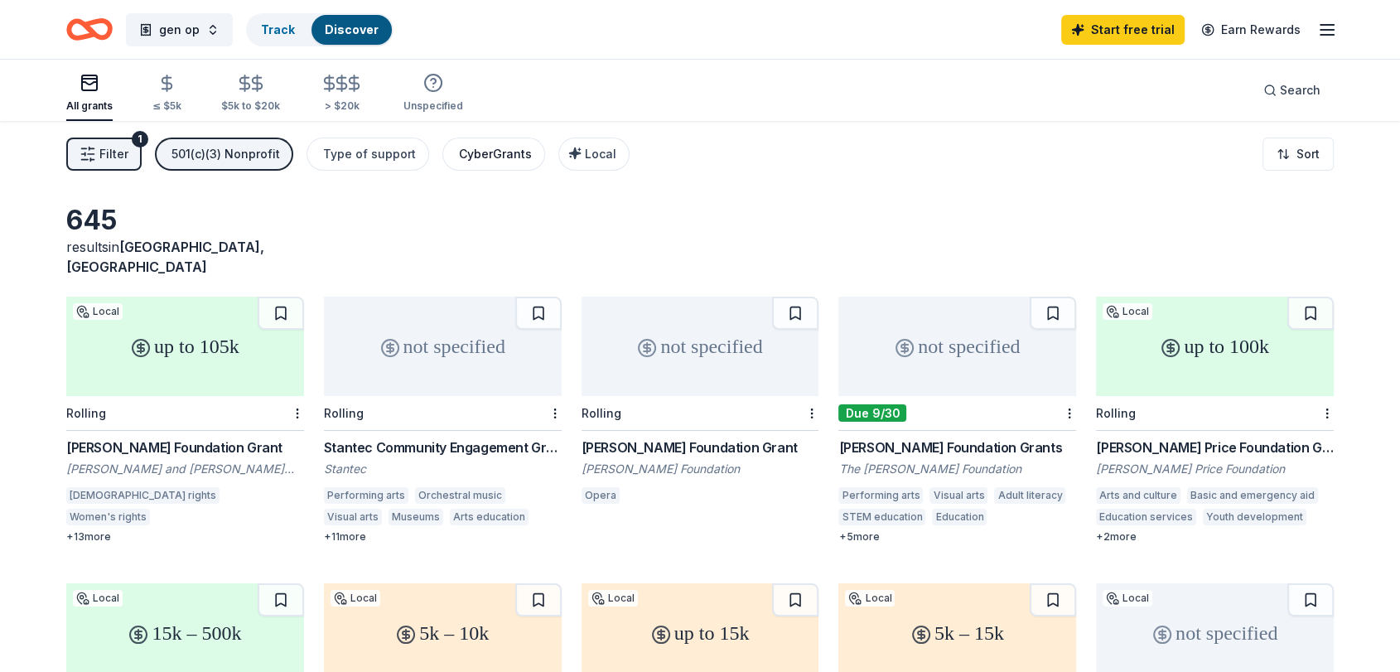
click at [470, 165] on button "CyberGrants" at bounding box center [493, 154] width 103 height 33
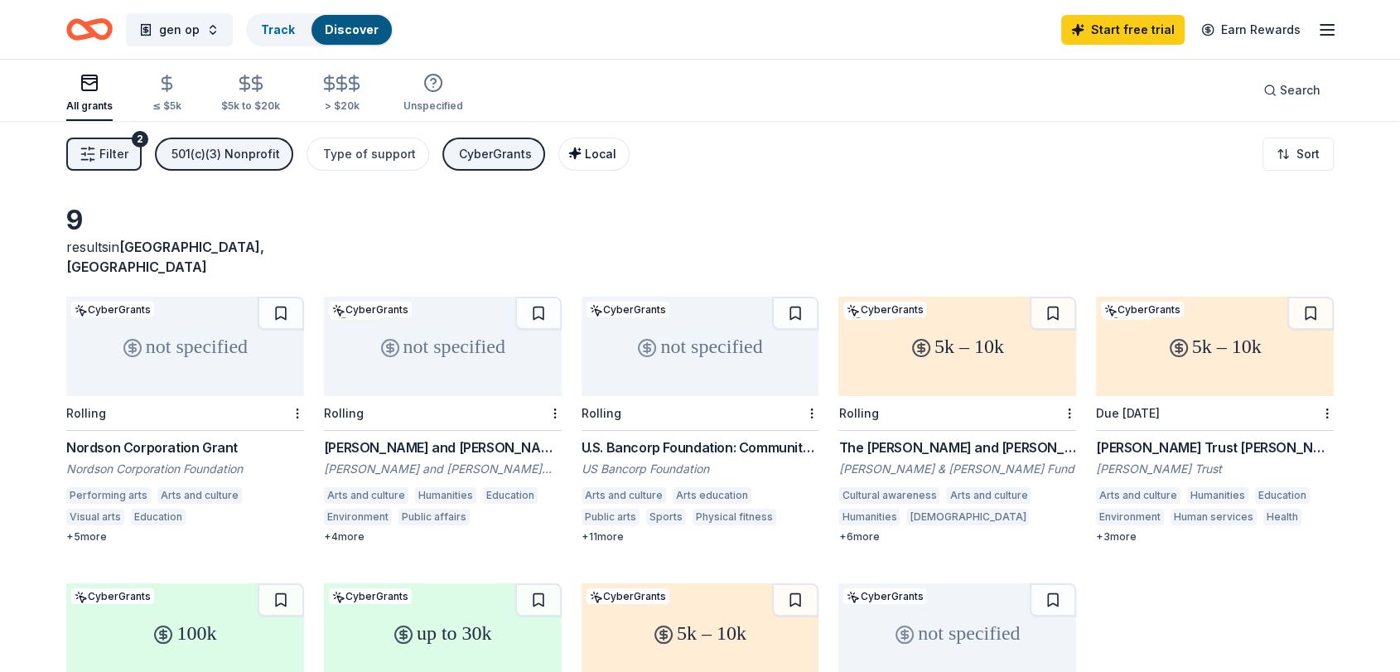
drag, startPoint x: 507, startPoint y: 157, endPoint x: 583, endPoint y: 153, distance: 76.3
click at [583, 153] on div "Filter 2 501(c)(3) Nonprofit Type of support CyberGrants Local" at bounding box center [347, 154] width 563 height 33
click at [585, 153] on span "Local" at bounding box center [600, 154] width 31 height 14
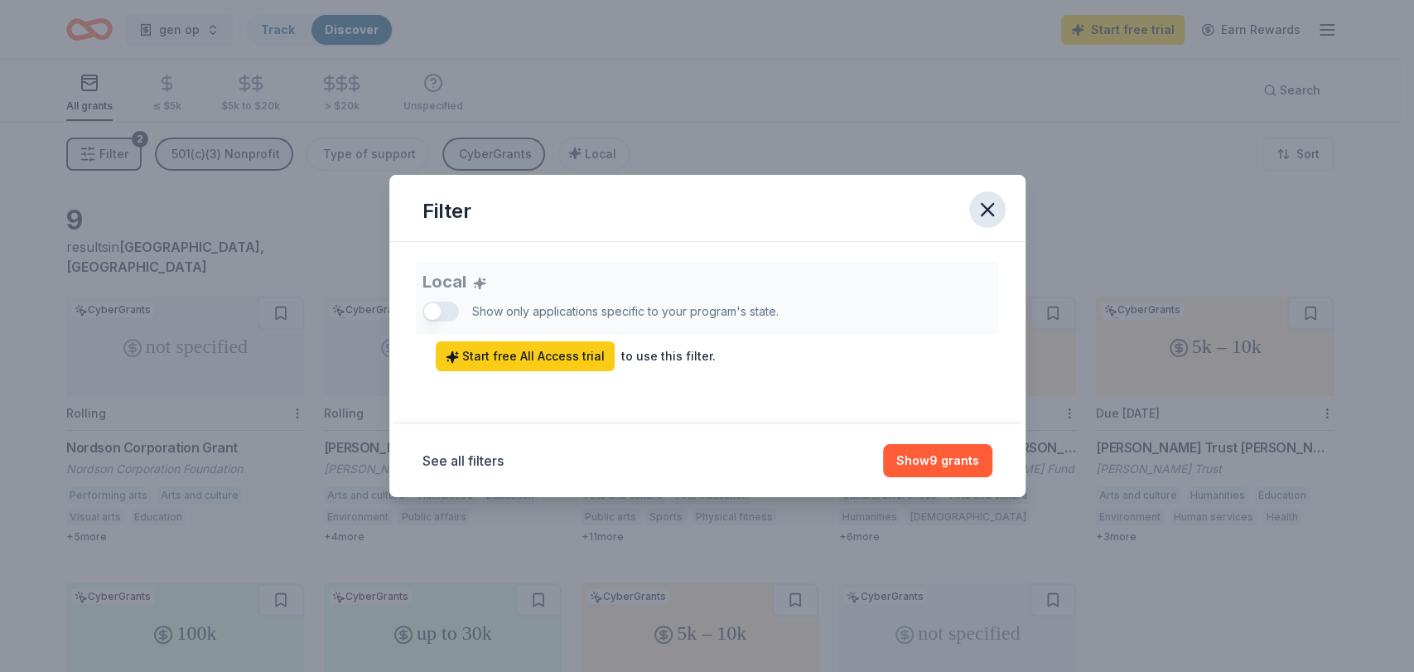
click at [988, 212] on icon "button" at bounding box center [988, 210] width 12 height 12
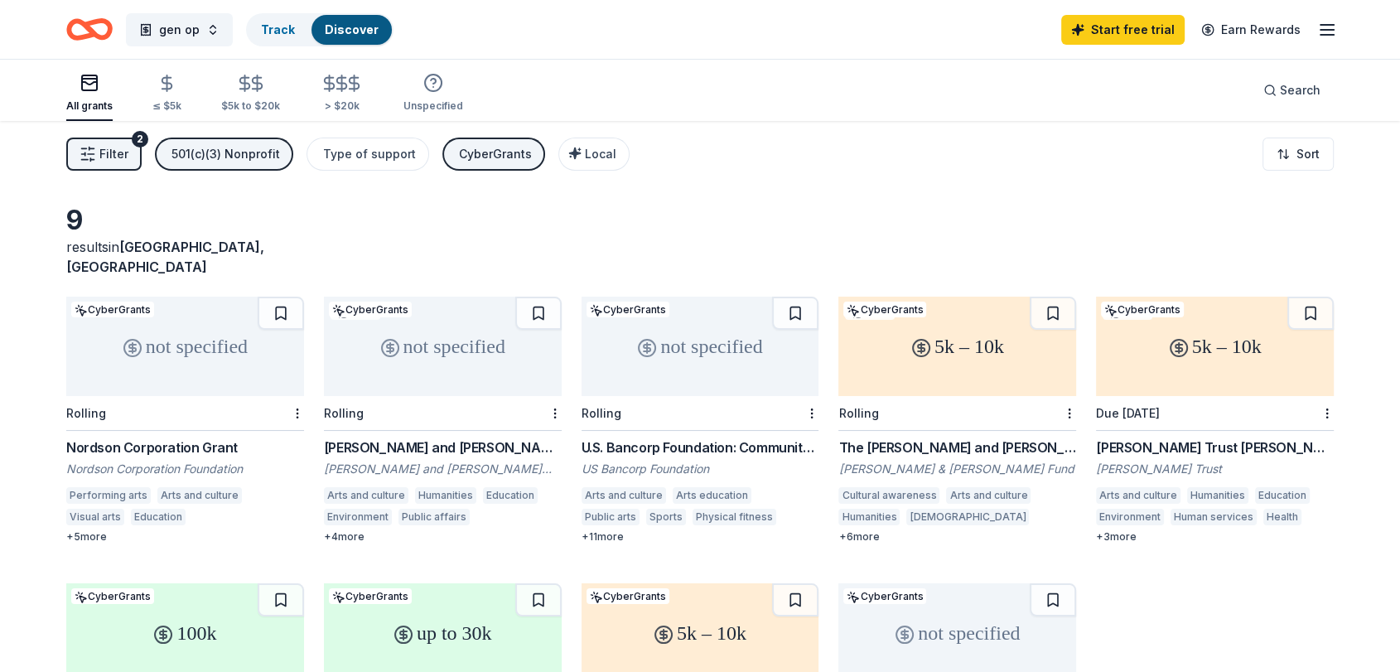
click at [493, 147] on div "CyberGrants" at bounding box center [495, 154] width 73 height 20
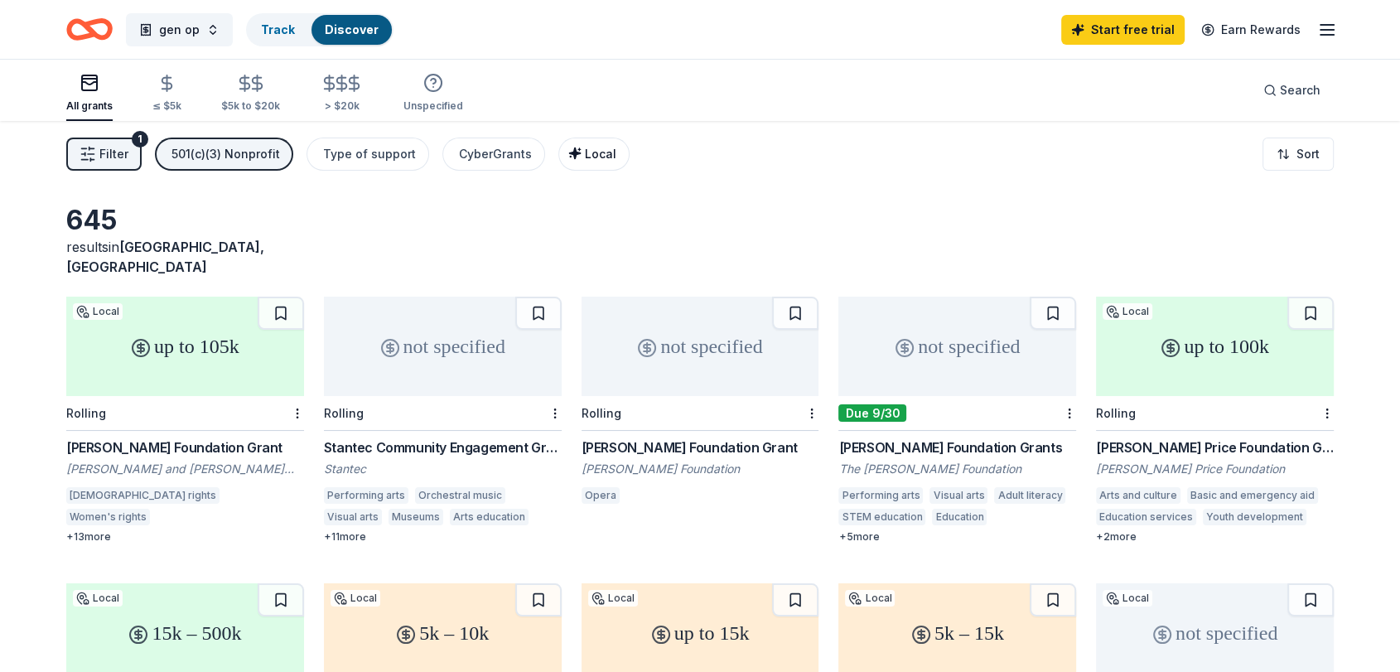
click at [585, 152] on span "Local" at bounding box center [600, 154] width 31 height 14
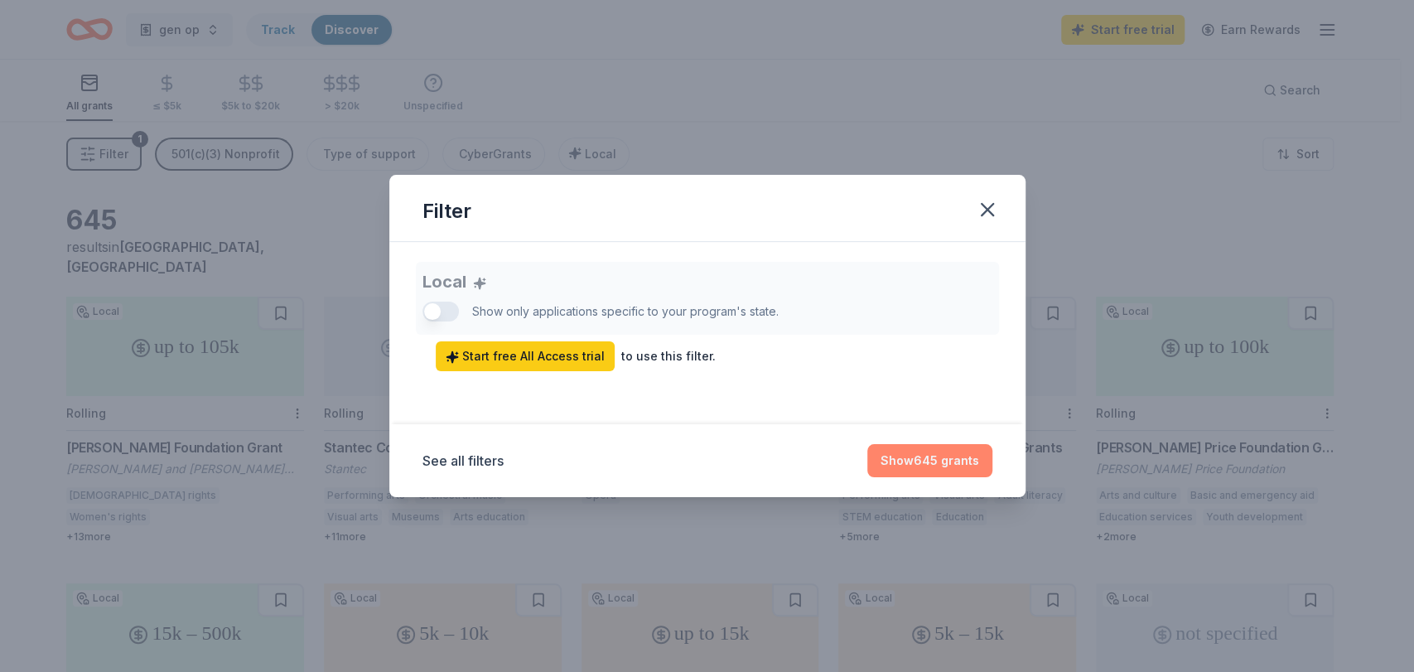
click at [943, 458] on button "Show 645 grants" at bounding box center [929, 460] width 125 height 33
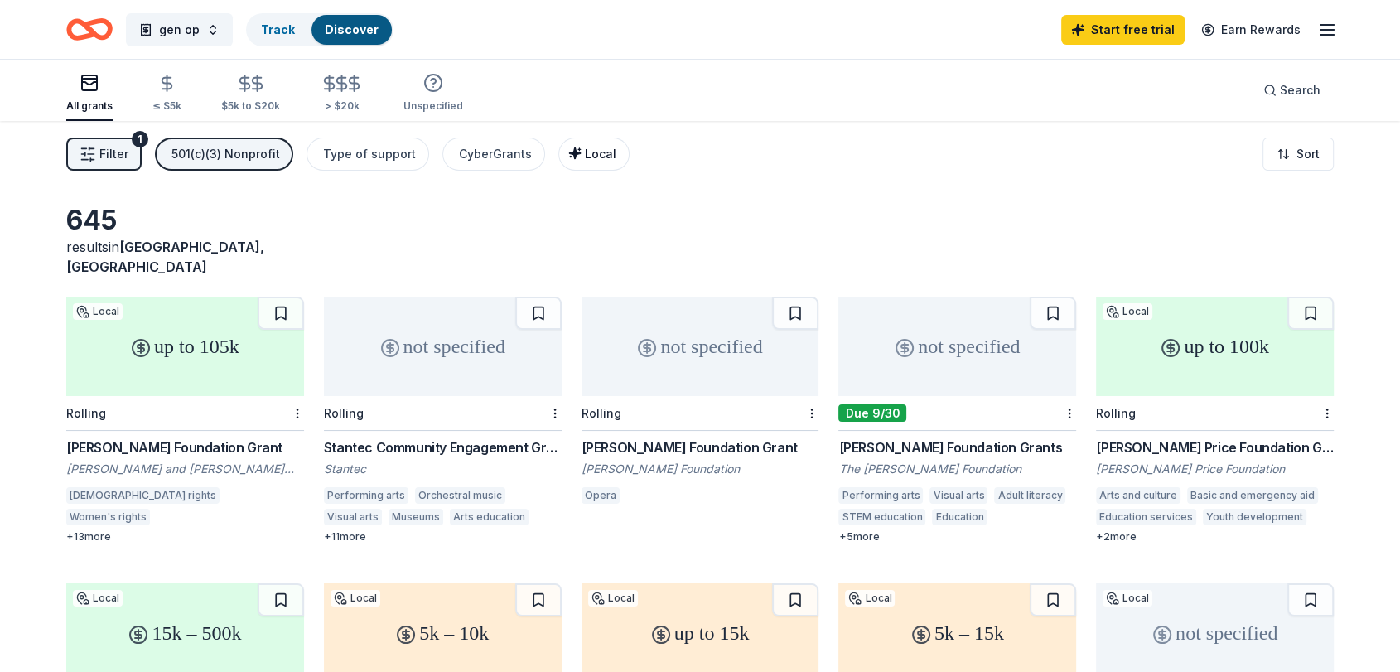
click at [597, 150] on span "Local" at bounding box center [600, 154] width 31 height 14
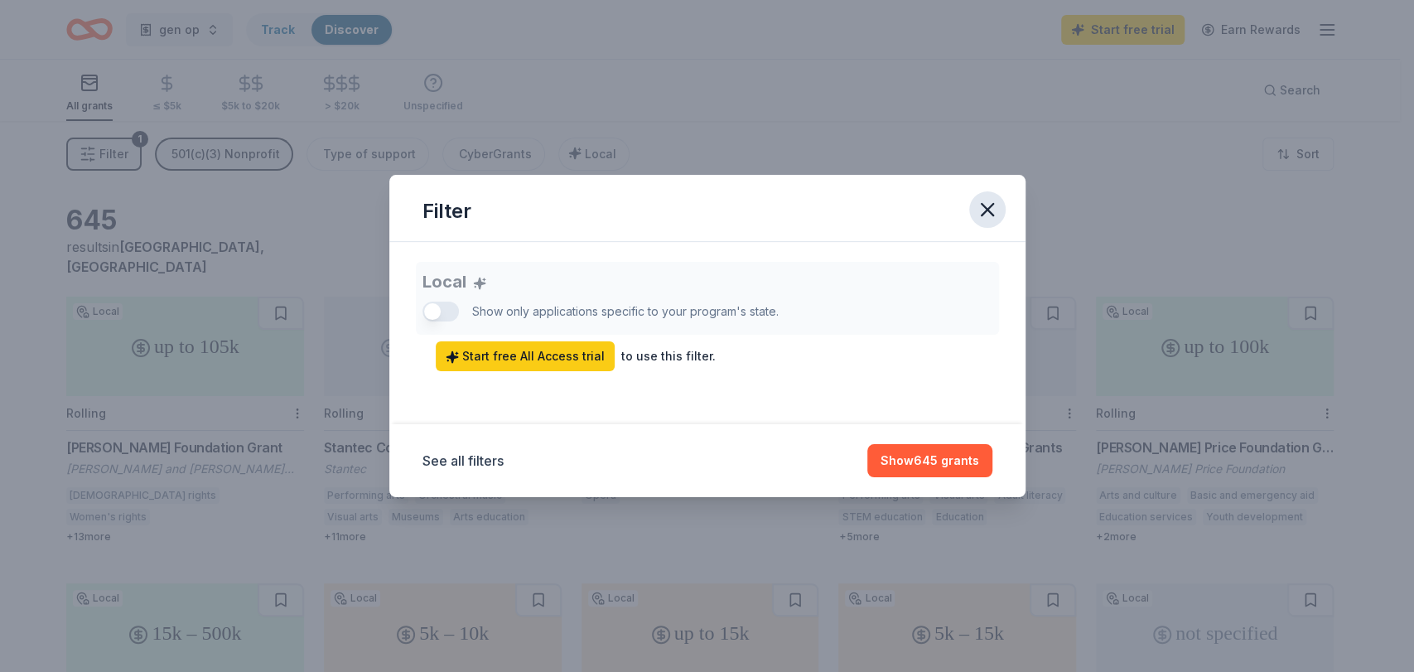
click at [990, 204] on icon "button" at bounding box center [987, 209] width 23 height 23
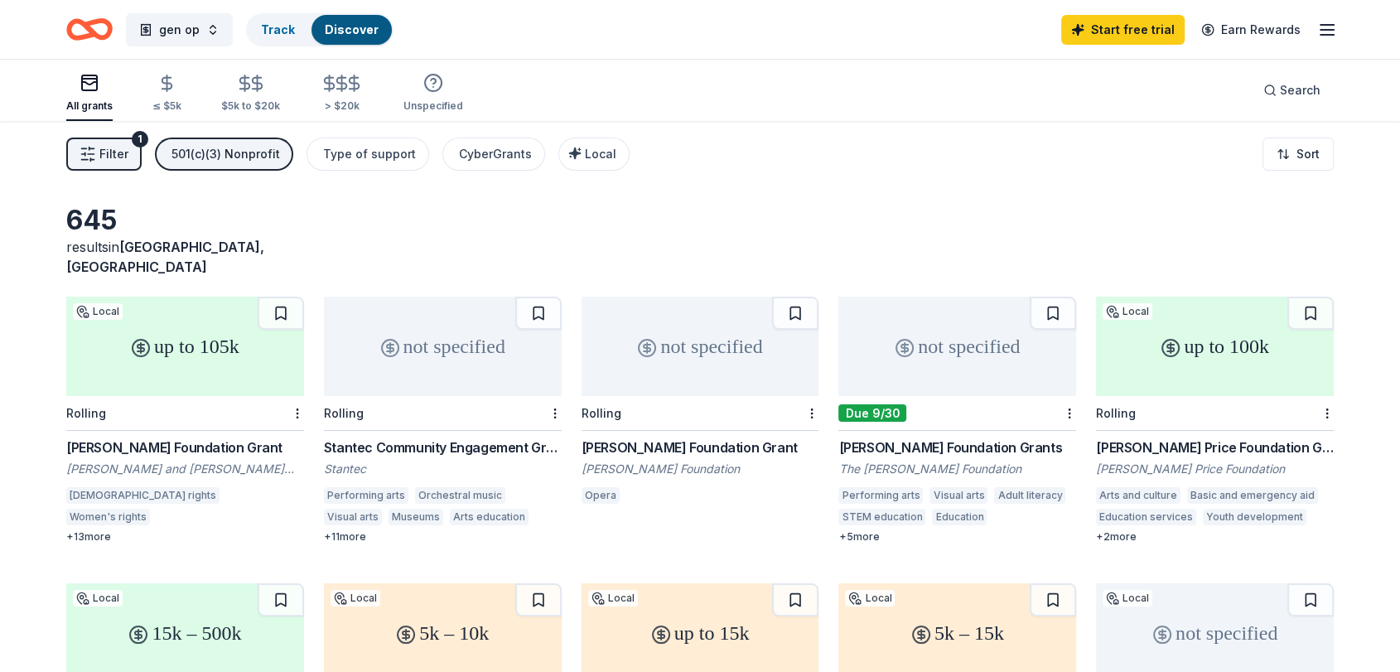
click at [92, 161] on icon "button" at bounding box center [88, 154] width 17 height 17
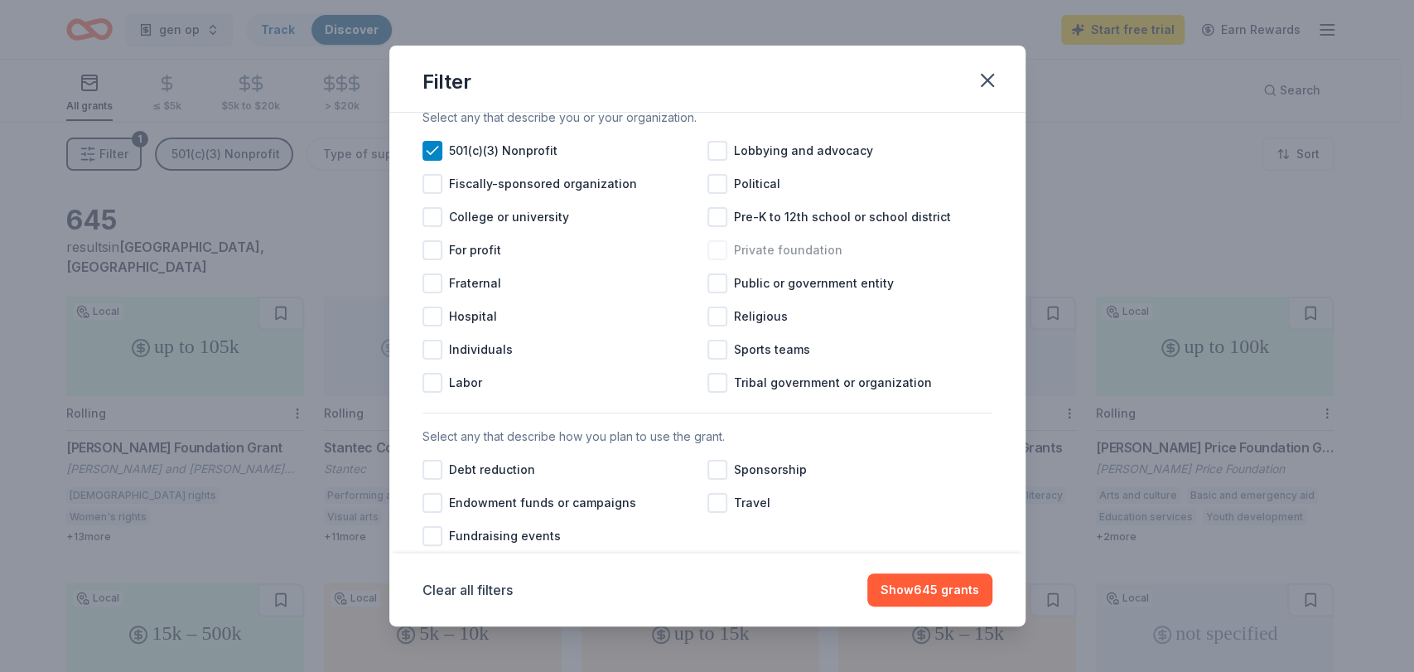
scroll to position [210, 0]
click at [716, 259] on div at bounding box center [717, 249] width 20 height 20
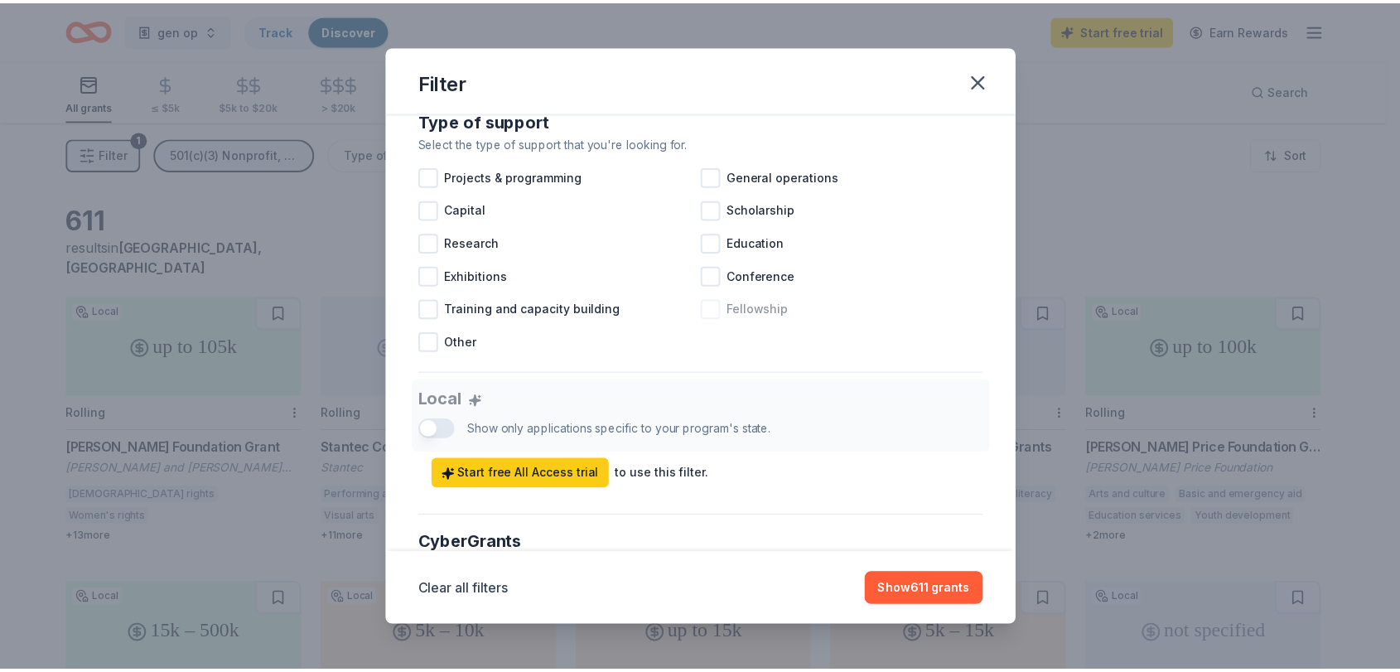
scroll to position [683, 0]
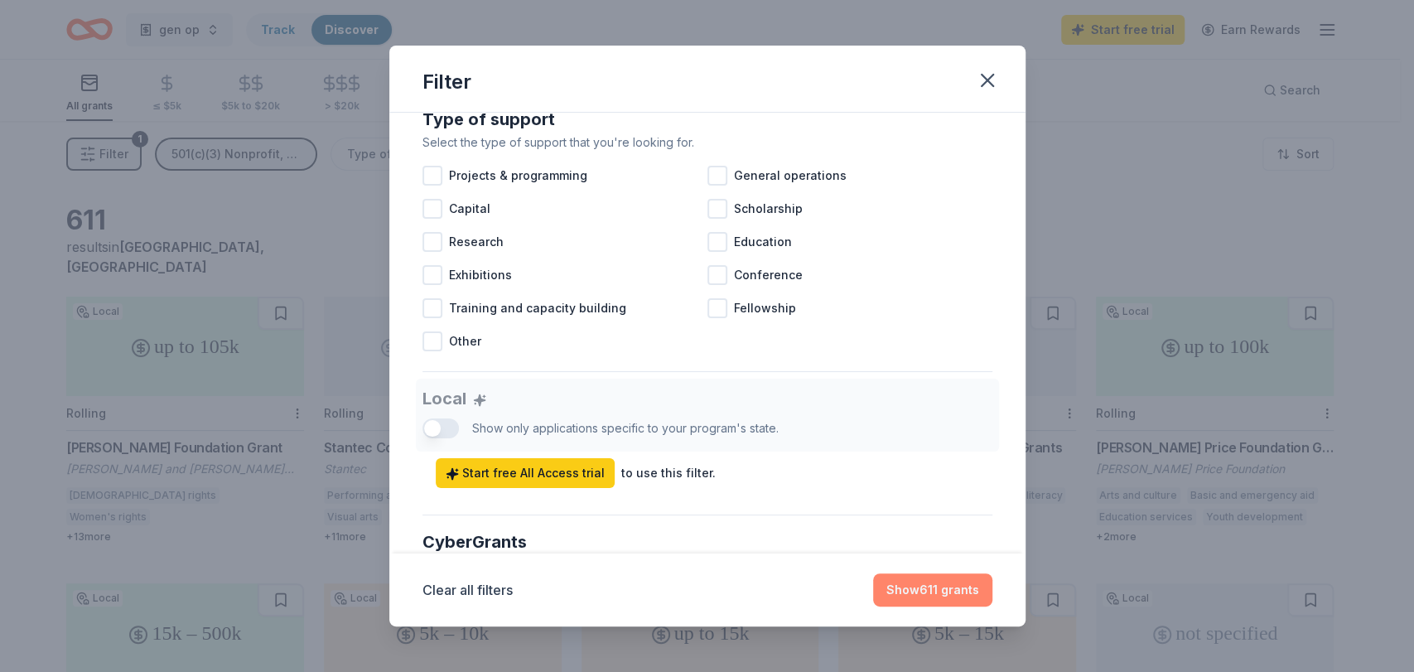
click at [941, 587] on button "Show 611 grants" at bounding box center [932, 589] width 119 height 33
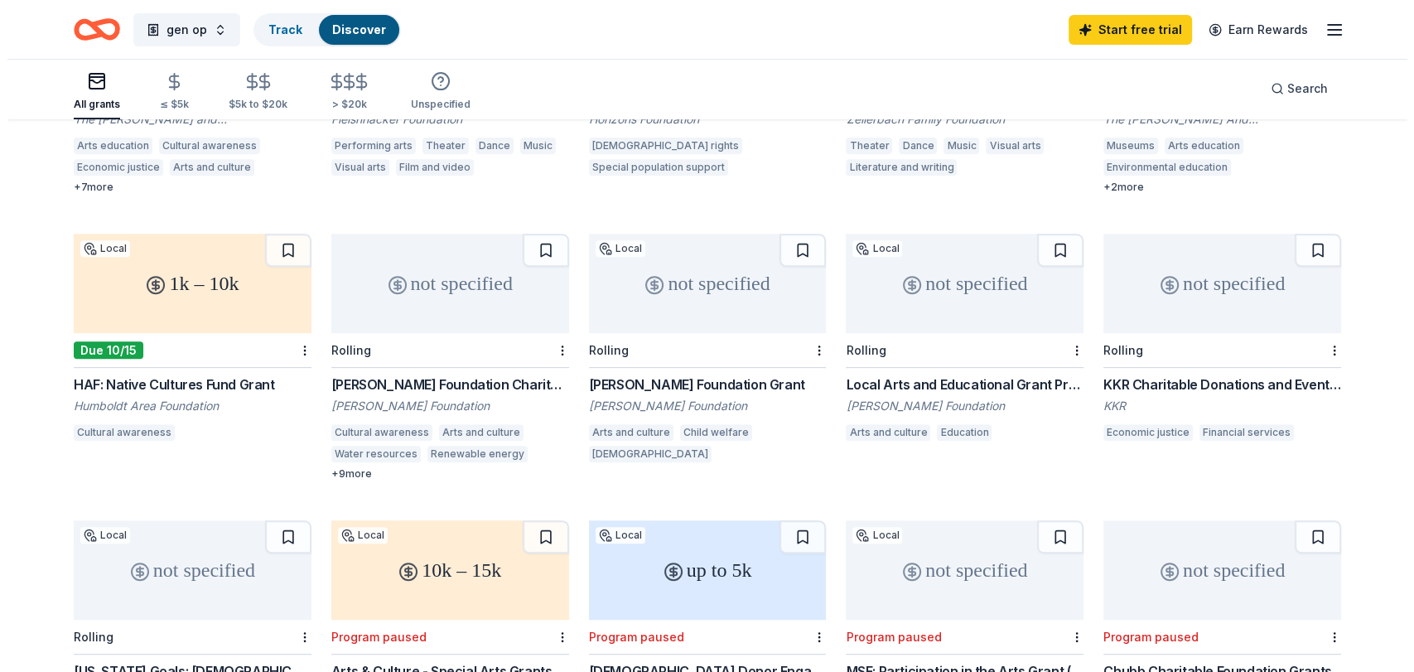
scroll to position [0, 0]
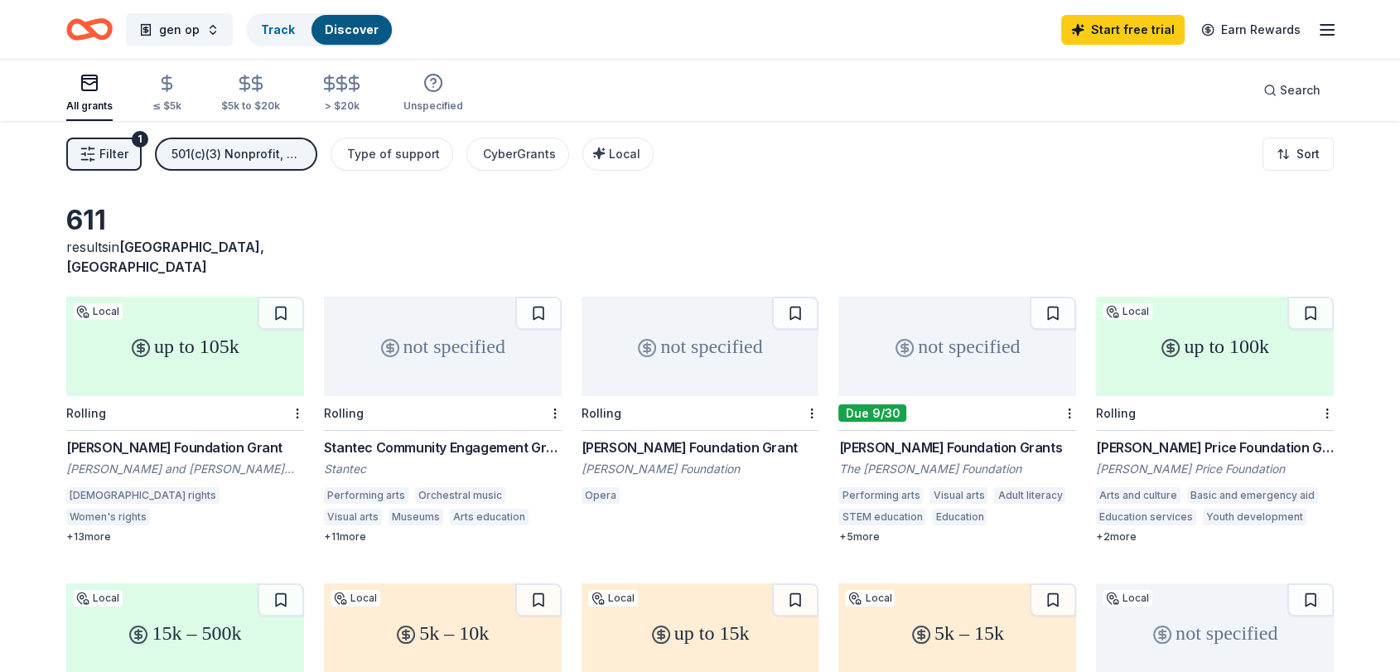
click at [109, 151] on span "Filter" at bounding box center [113, 154] width 29 height 20
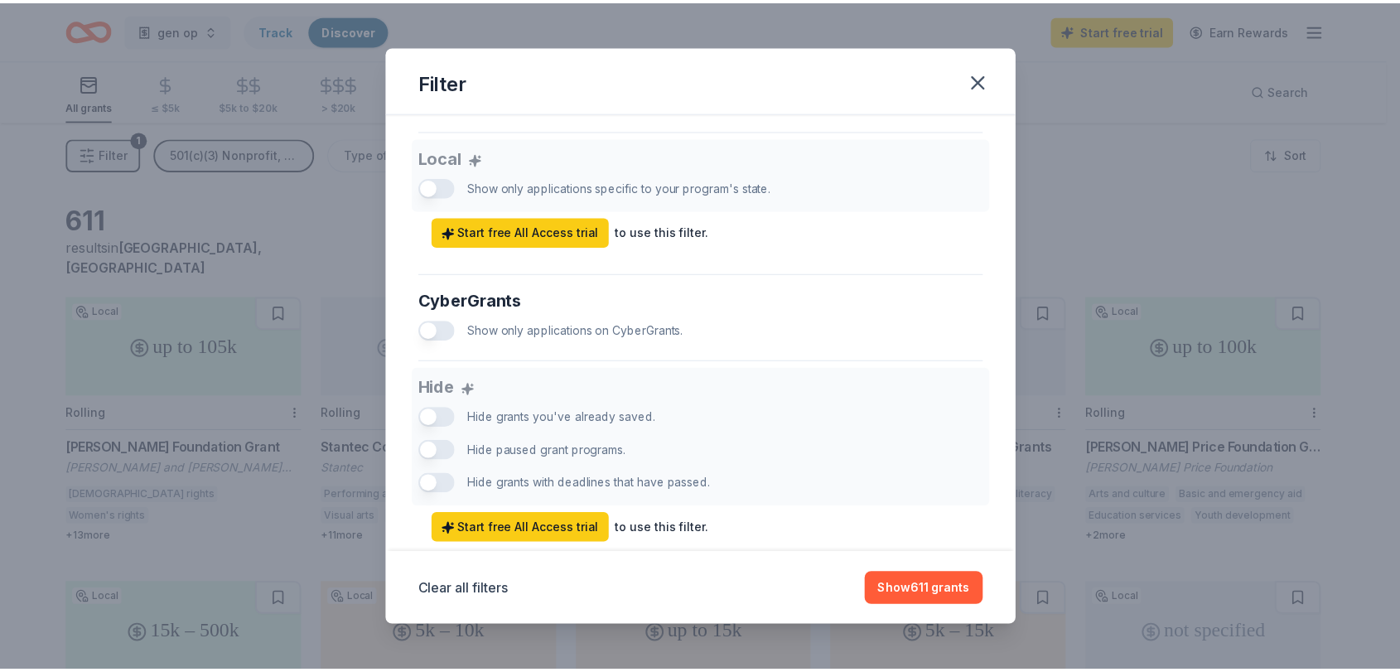
scroll to position [983, 0]
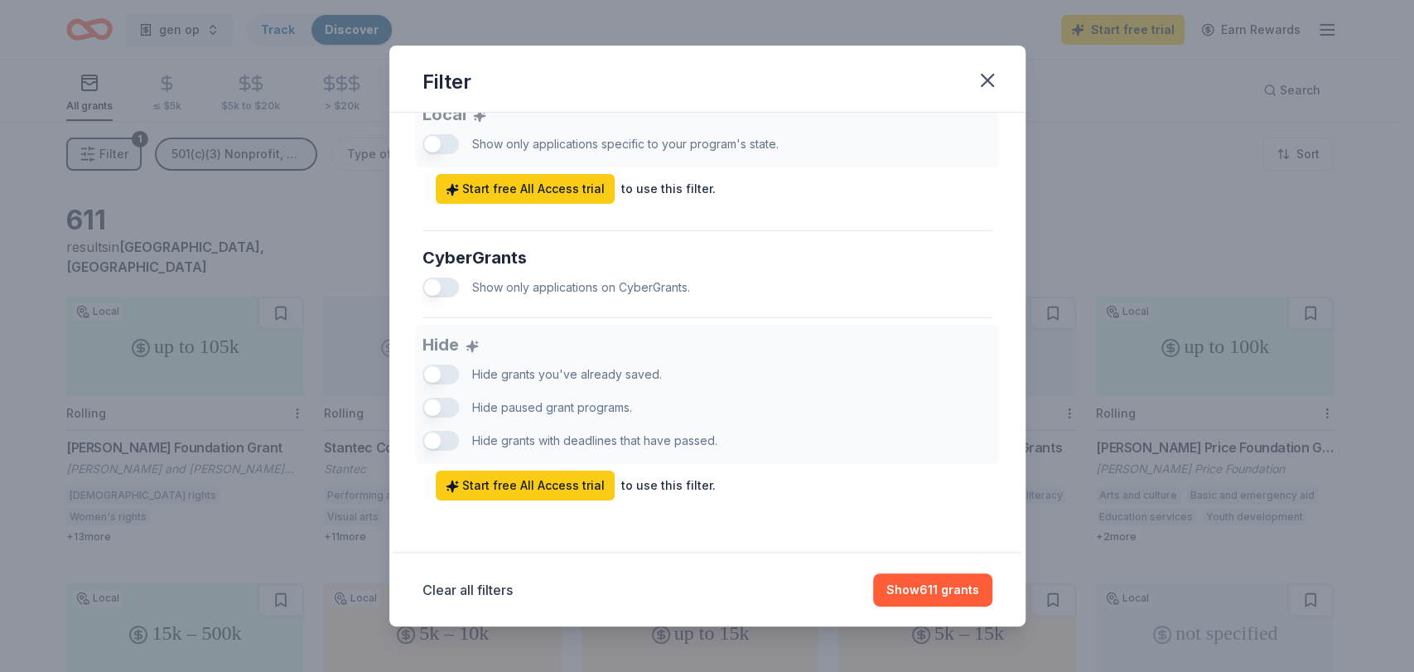
click at [430, 287] on button "button" at bounding box center [440, 287] width 36 height 20
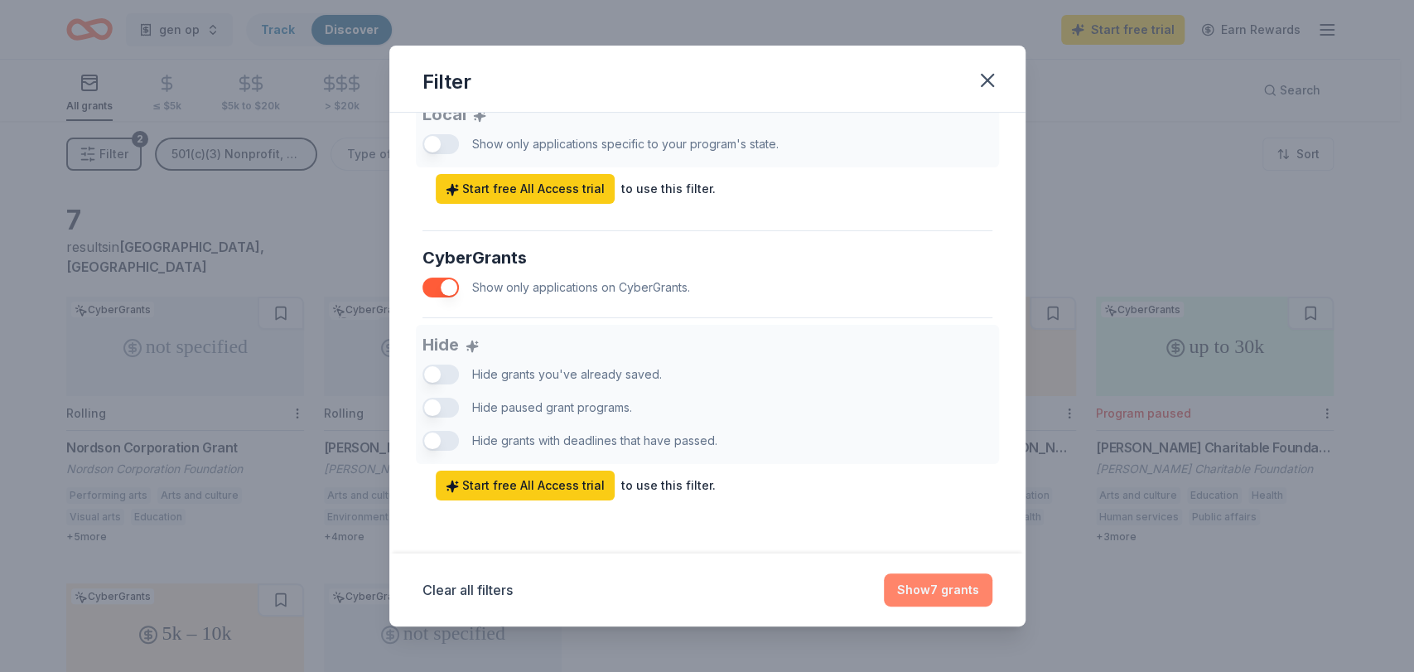
click at [947, 587] on button "Show 7 grants" at bounding box center [938, 589] width 109 height 33
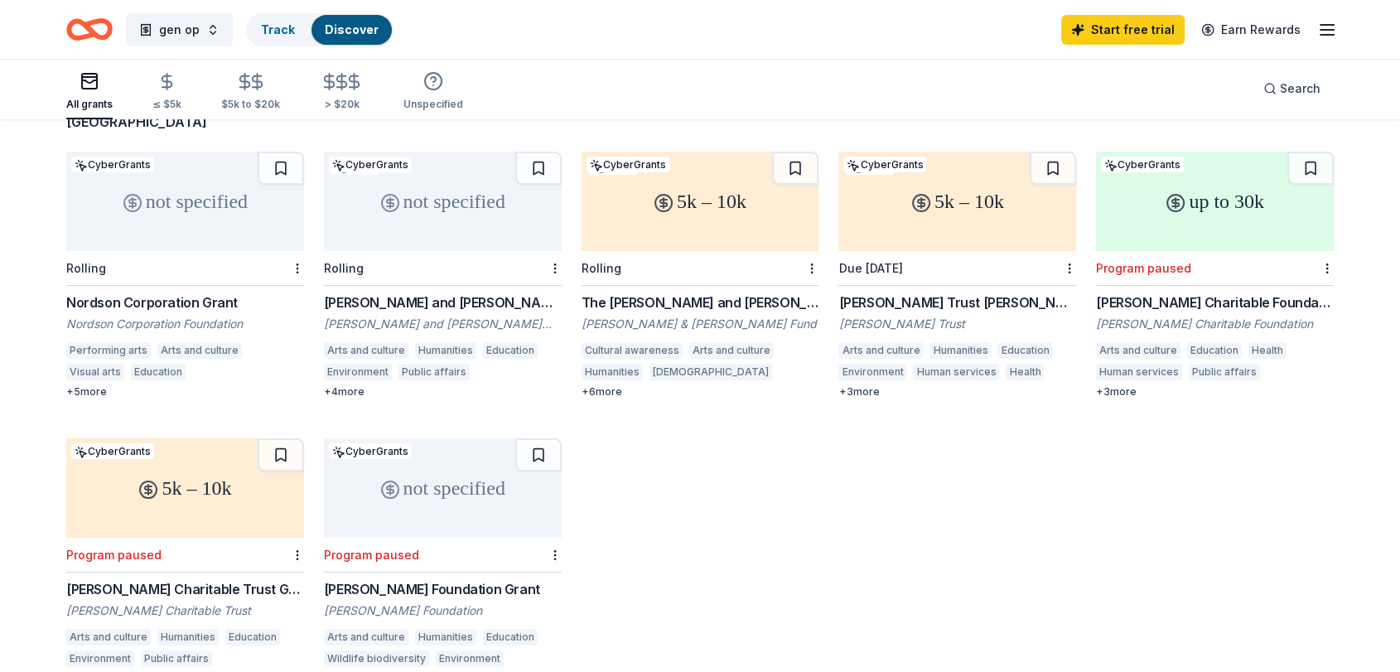
scroll to position [146, 0]
click at [459, 292] on div "Charles and Ruth Billingsley Foundation Grant" at bounding box center [443, 302] width 238 height 20
click at [959, 292] on div "[PERSON_NAME] Trust [PERSON_NAME]" at bounding box center [957, 302] width 238 height 20
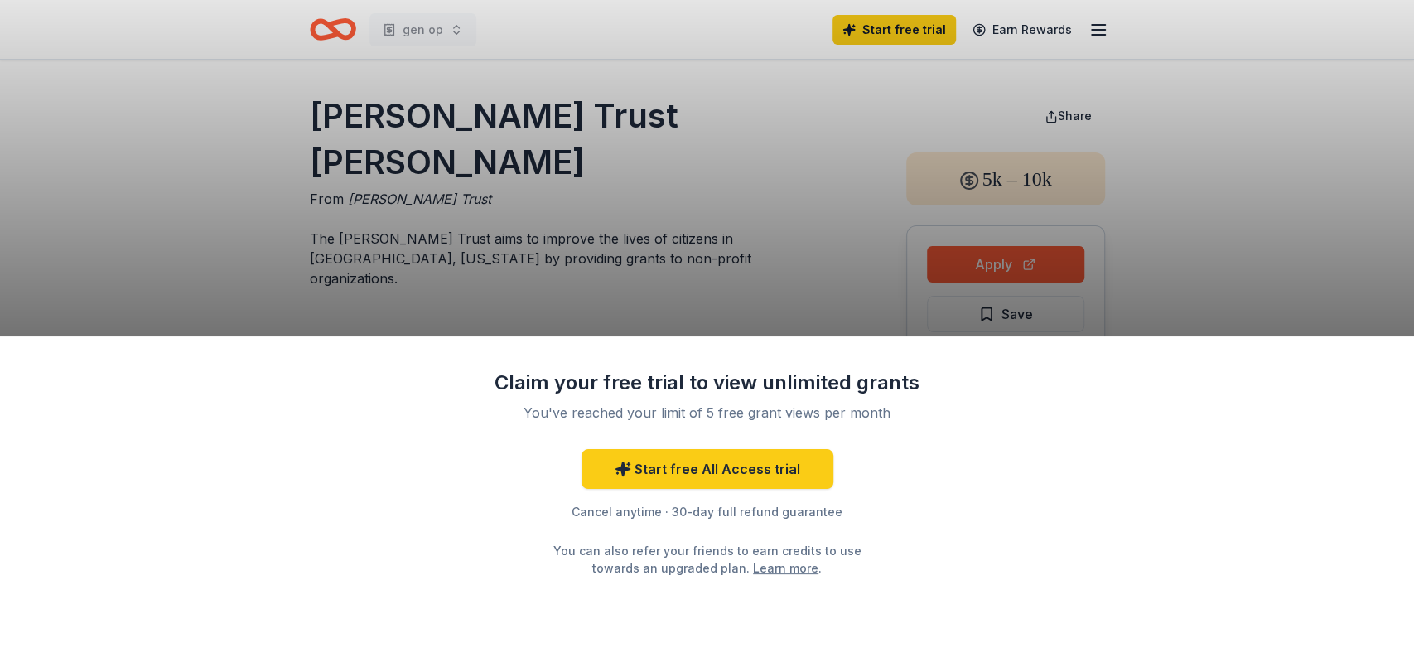
click at [790, 488] on div "Start free All Access trial Cancel anytime · 30-day full refund guarantee You c…" at bounding box center [707, 513] width 431 height 128
